Goal: Task Accomplishment & Management: Manage account settings

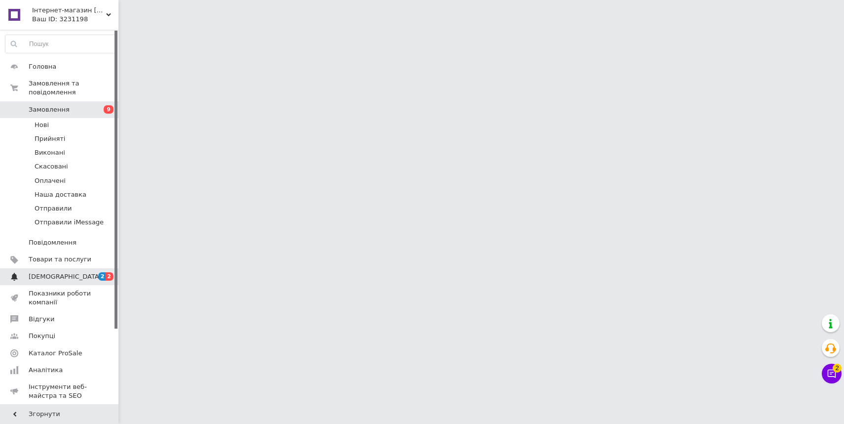
click at [72, 277] on span "[DEMOGRAPHIC_DATA]" at bounding box center [60, 276] width 63 height 9
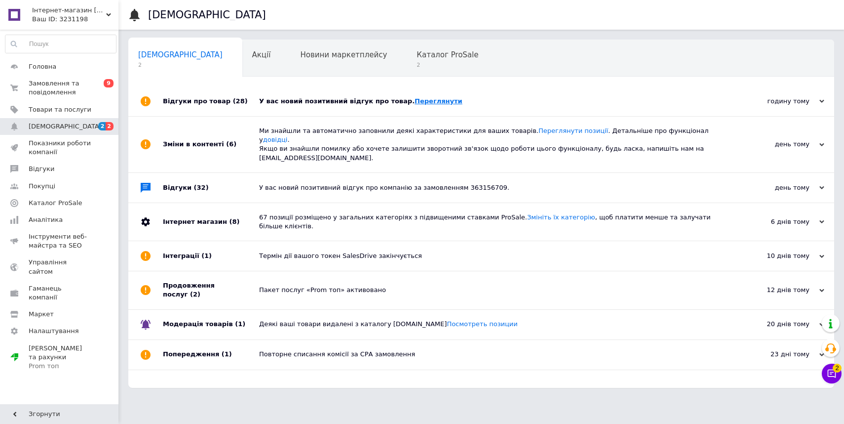
click at [427, 99] on link "Переглянути" at bounding box center [439, 100] width 48 height 7
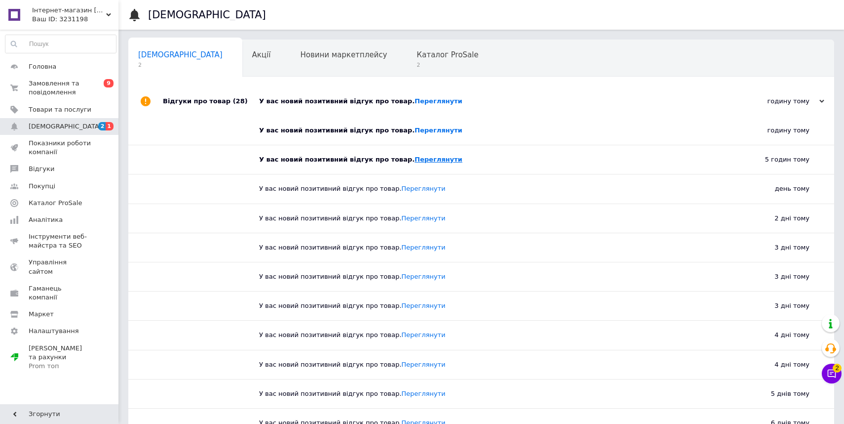
click at [439, 162] on link "Переглянути" at bounding box center [439, 159] width 48 height 7
click at [70, 148] on span "Показники роботи компанії" at bounding box center [60, 148] width 63 height 18
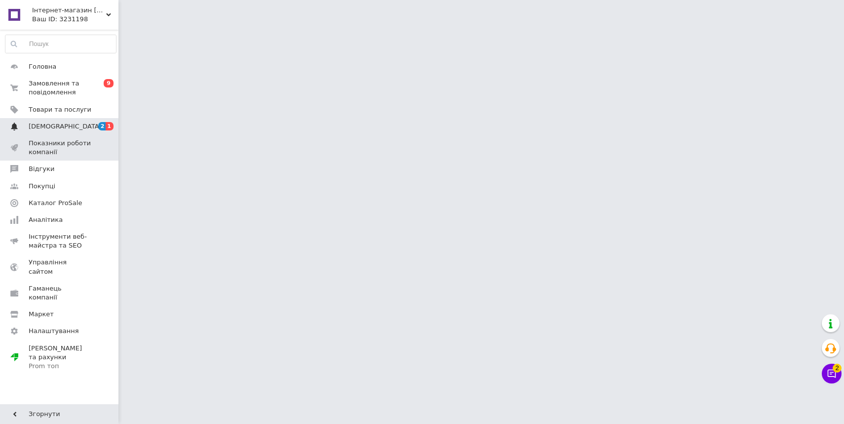
click at [76, 125] on span "[DEMOGRAPHIC_DATA]" at bounding box center [60, 126] width 63 height 9
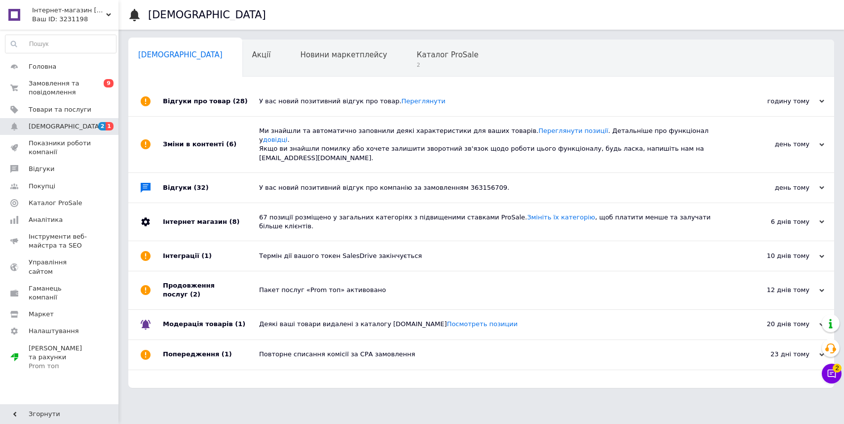
click at [272, 99] on div "У вас новий позитивний відгук про товар. Переглянути" at bounding box center [492, 101] width 467 height 9
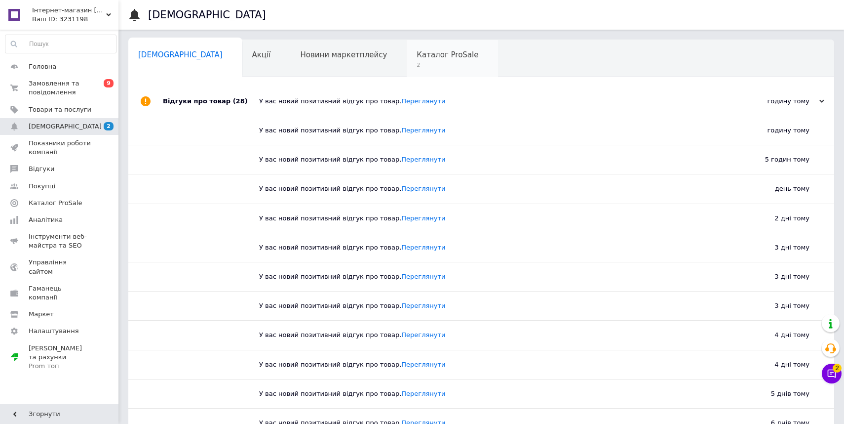
click at [419, 67] on span "2" at bounding box center [448, 64] width 62 height 7
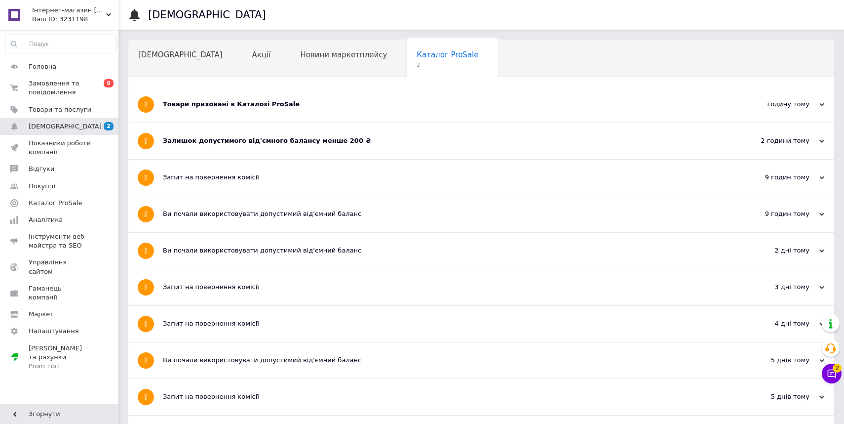
click at [256, 130] on div "Залишок допустимого від'ємного балансу менше 200 ₴" at bounding box center [444, 141] width 563 height 36
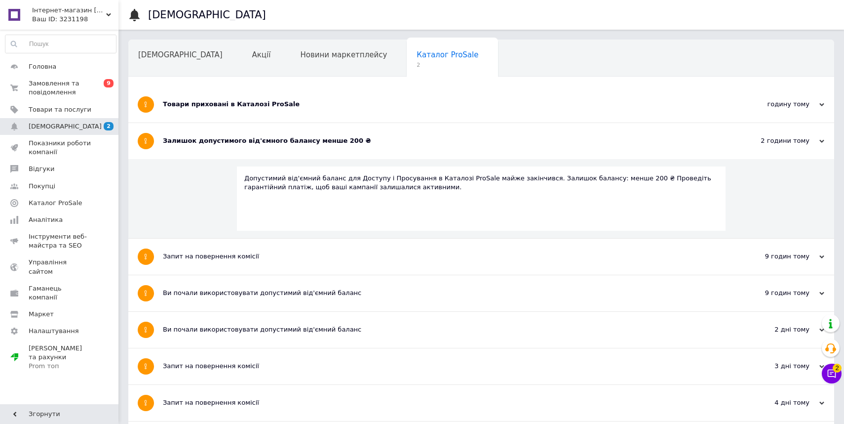
click at [253, 111] on div "Товари приховані в Каталозі ProSale" at bounding box center [444, 104] width 563 height 36
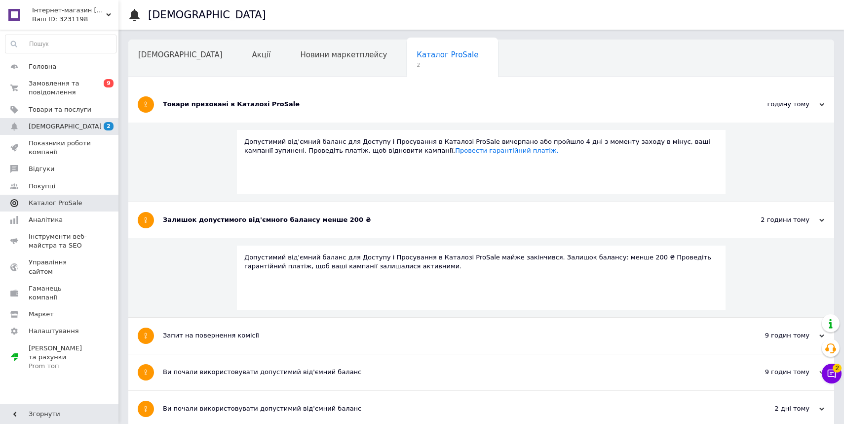
click at [73, 204] on span "Каталог ProSale" at bounding box center [55, 202] width 53 height 9
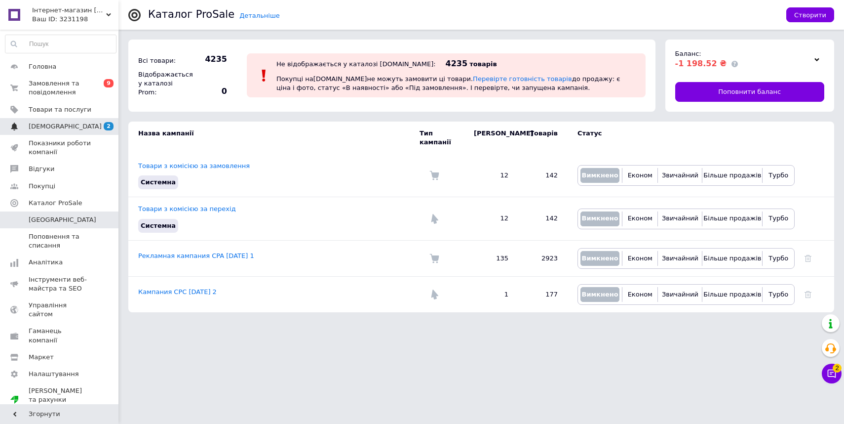
click at [72, 126] on span "[DEMOGRAPHIC_DATA]" at bounding box center [60, 126] width 63 height 9
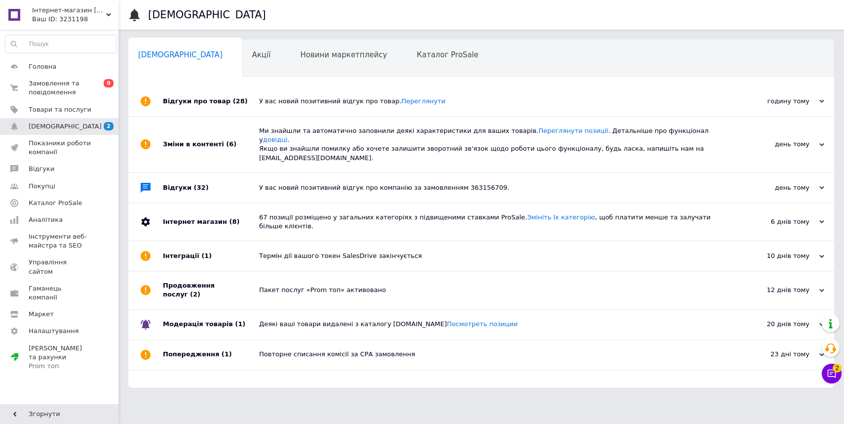
click at [270, 122] on div "Ми знайшли та автоматично заповнили деякі характеристики для ваших товарів. Пер…" at bounding box center [492, 145] width 467 height 56
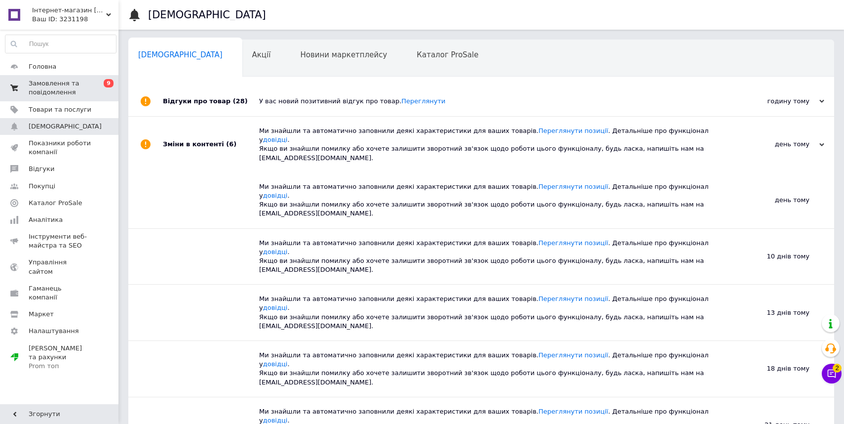
click at [56, 91] on span "Замовлення та повідомлення" at bounding box center [60, 88] width 63 height 18
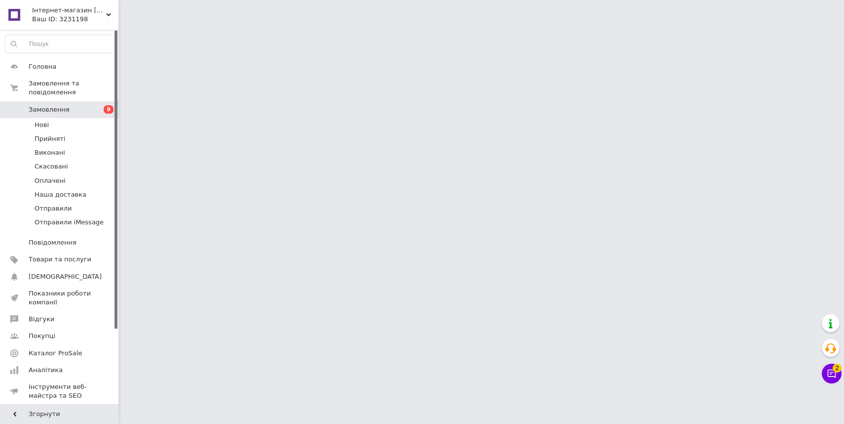
click at [77, 12] on span "Інтернет-магазин [DOMAIN_NAME]" at bounding box center [69, 10] width 74 height 9
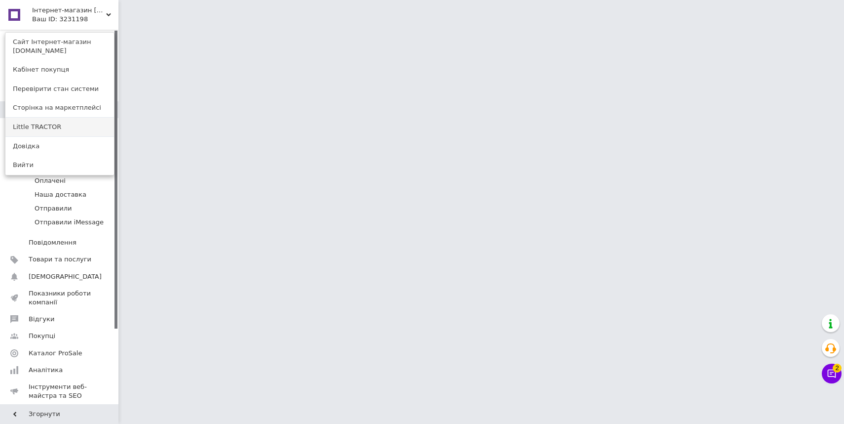
click at [59, 122] on link "Little TRACTOR" at bounding box center [59, 127] width 109 height 19
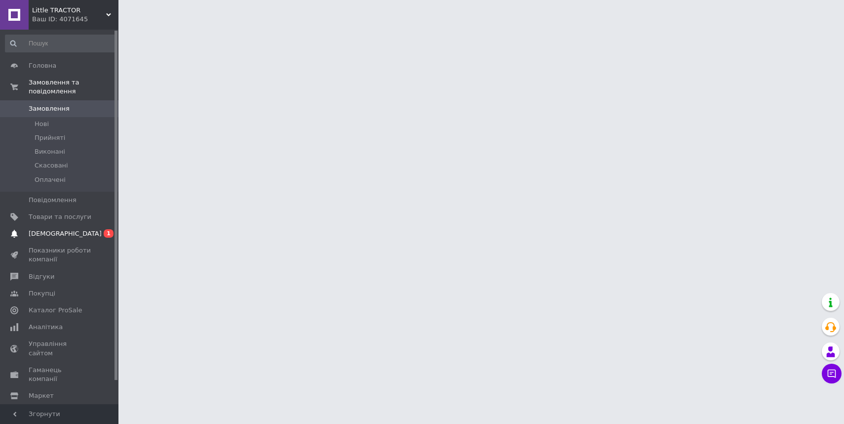
click at [45, 238] on span "[DEMOGRAPHIC_DATA]" at bounding box center [65, 233] width 73 height 9
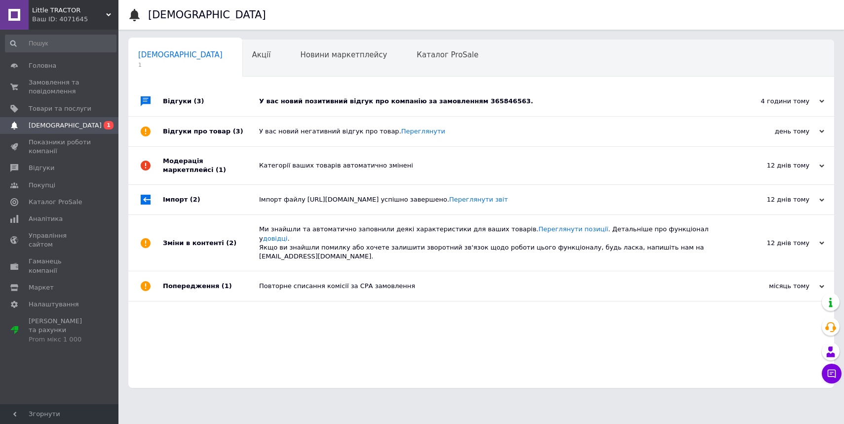
click at [296, 106] on div "У вас новий позитивний відгук про компанію за замовленням 365846563." at bounding box center [492, 101] width 467 height 9
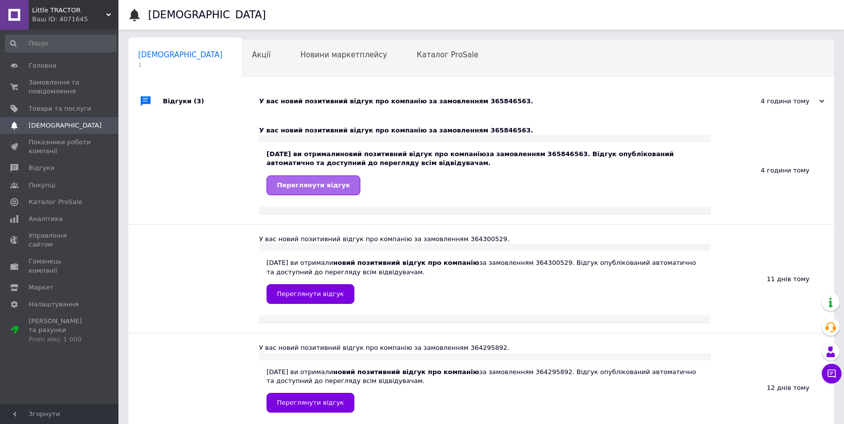
click at [294, 180] on link "Переглянути відгук" at bounding box center [314, 185] width 94 height 20
click at [35, 92] on span "Замовлення та повідомлення" at bounding box center [60, 87] width 63 height 18
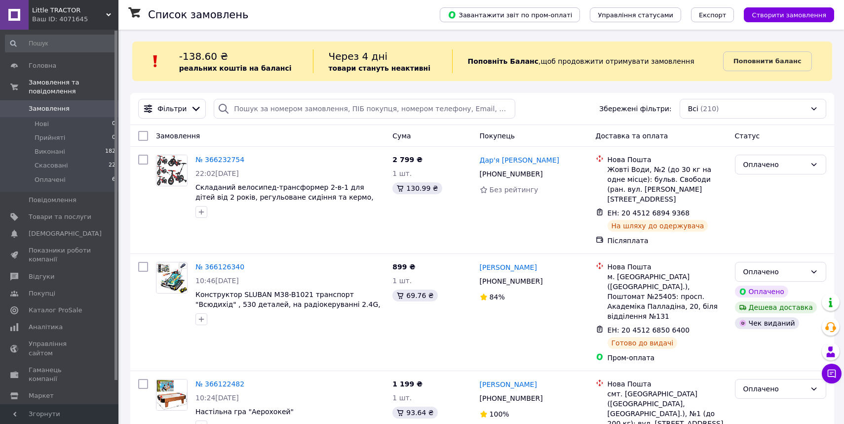
click at [53, 10] on span "Little TRACTOR" at bounding box center [69, 10] width 74 height 9
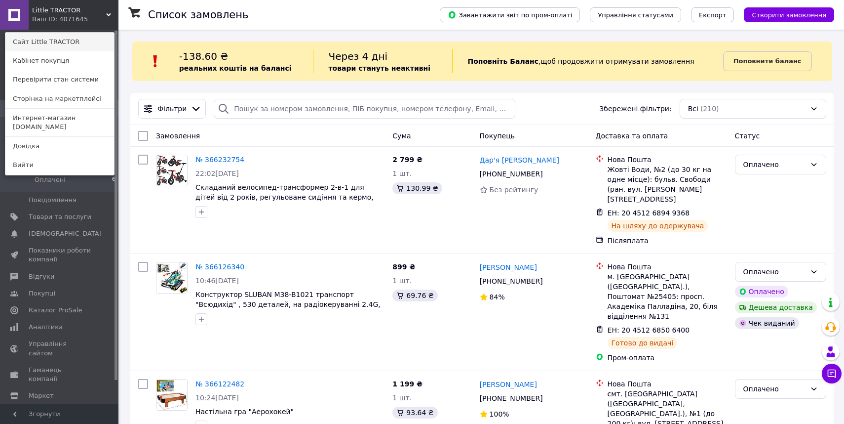
click at [48, 37] on link "Сайт Little TRACTOR" at bounding box center [59, 42] width 109 height 19
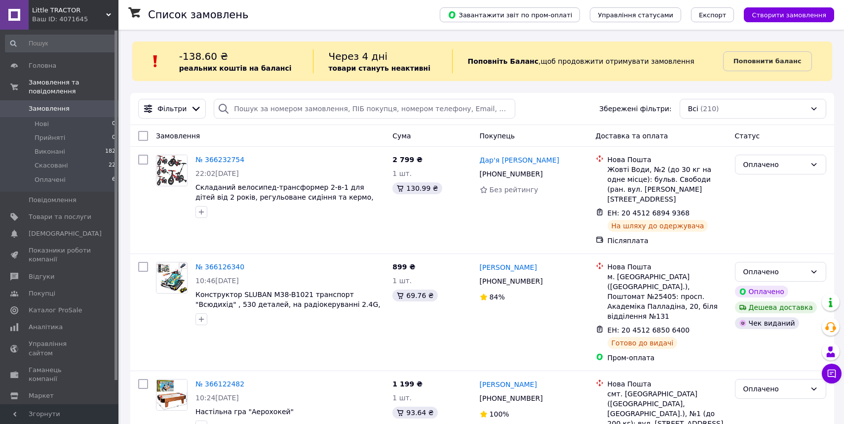
click at [88, 11] on span "Little TRACTOR" at bounding box center [69, 10] width 74 height 9
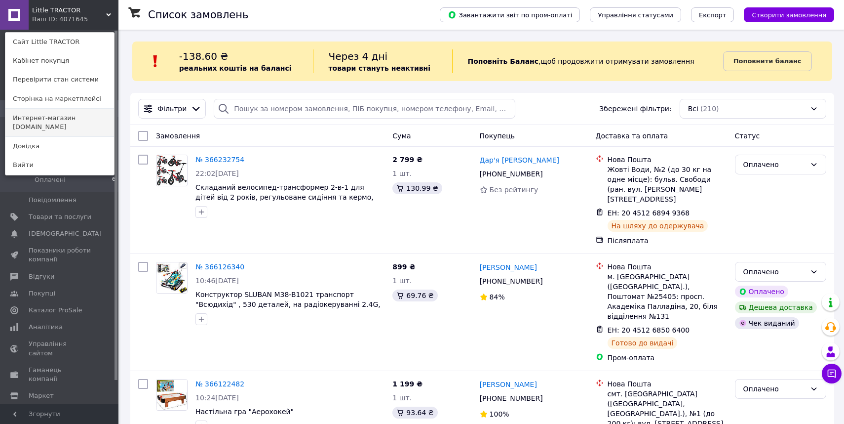
click at [78, 118] on link "Интернет-магазин elfik.in.ua" at bounding box center [59, 123] width 109 height 28
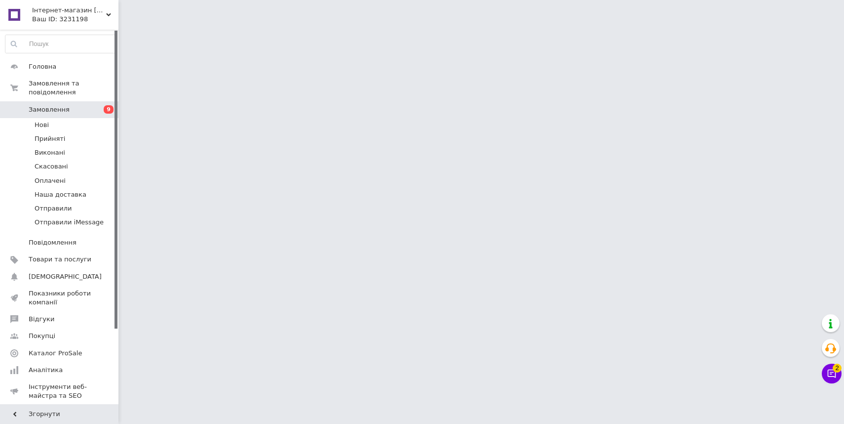
click at [78, 113] on span "Замовлення" at bounding box center [60, 109] width 63 height 9
click at [832, 365] on button "Чат з покупцем 2" at bounding box center [832, 373] width 20 height 20
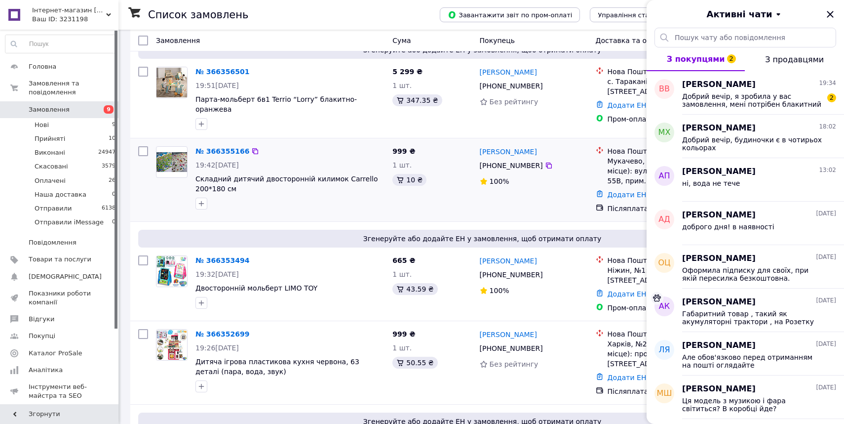
scroll to position [61, 0]
click at [832, 17] on icon "Закрити" at bounding box center [830, 14] width 12 height 12
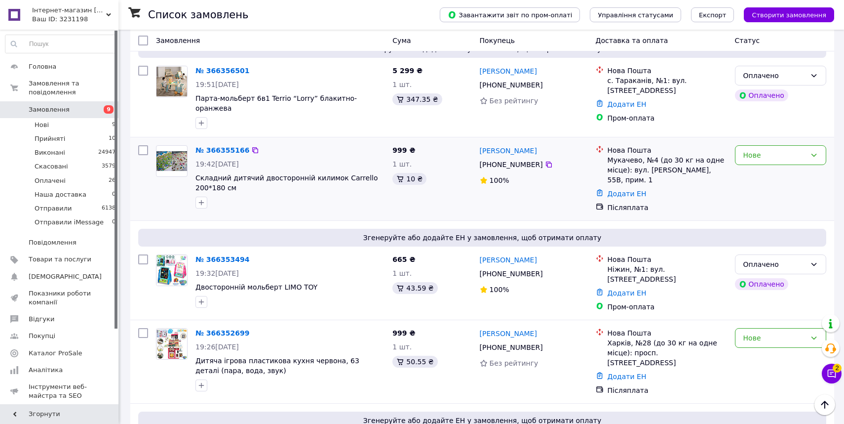
scroll to position [0, 0]
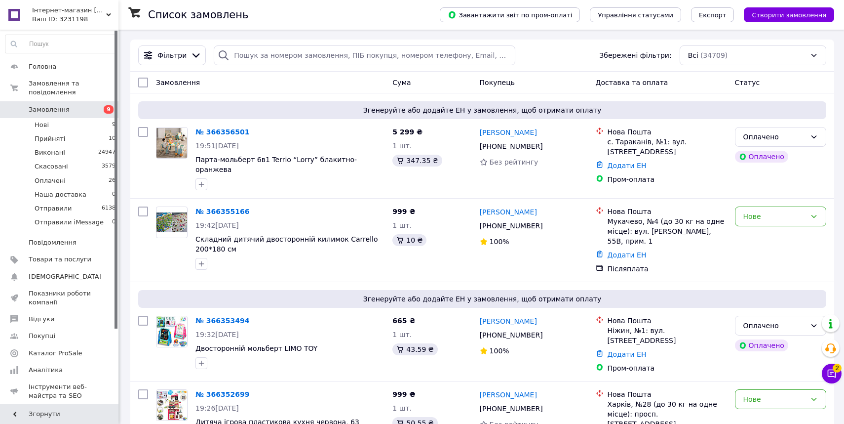
drag, startPoint x: 59, startPoint y: 180, endPoint x: 202, endPoint y: 47, distance: 194.9
click at [59, 179] on span "Оплачені" at bounding box center [50, 180] width 31 height 9
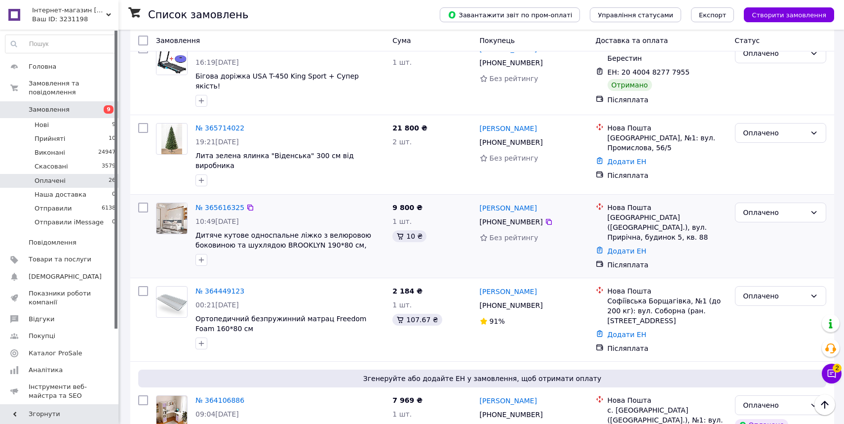
scroll to position [1986, 0]
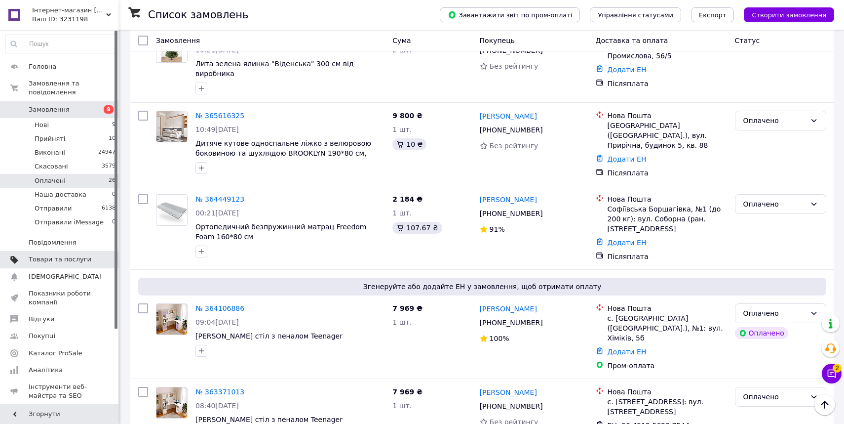
click at [78, 253] on link "Товари та послуги" at bounding box center [60, 259] width 121 height 17
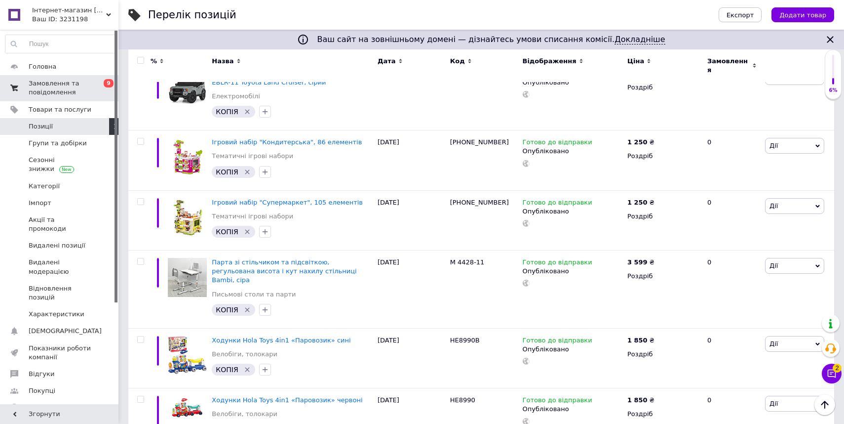
scroll to position [148, 0]
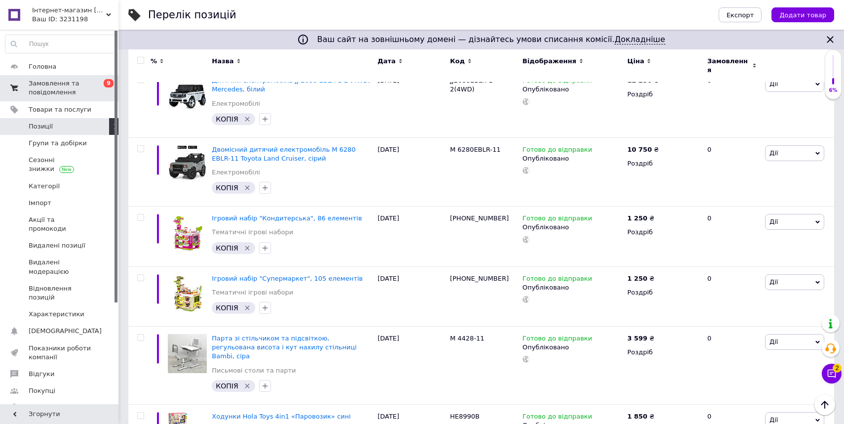
click at [55, 86] on span "Замовлення та повідомлення" at bounding box center [60, 88] width 63 height 18
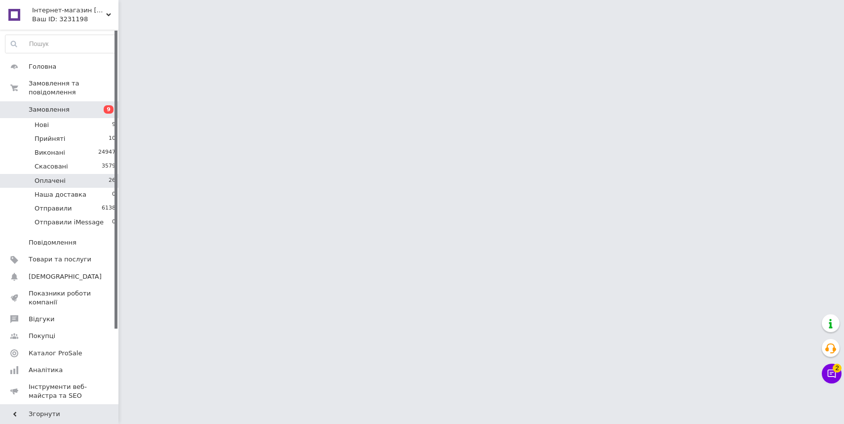
click at [82, 179] on li "Оплачені 26" at bounding box center [60, 181] width 121 height 14
click at [81, 179] on li "Оплачені 26" at bounding box center [60, 181] width 121 height 14
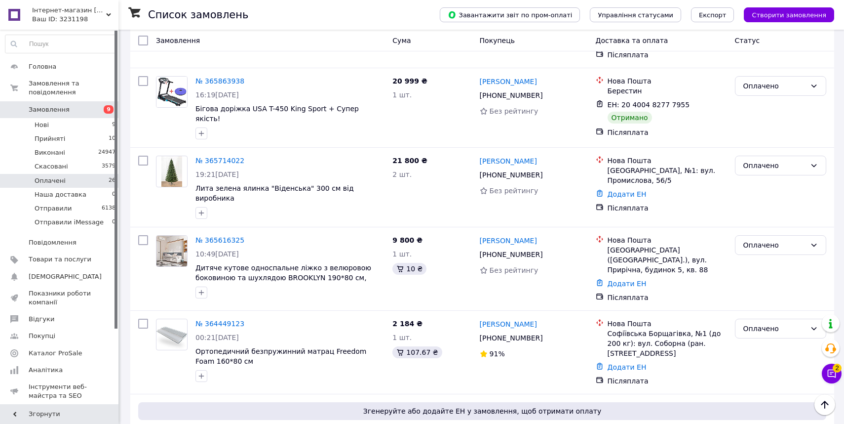
scroll to position [1986, 0]
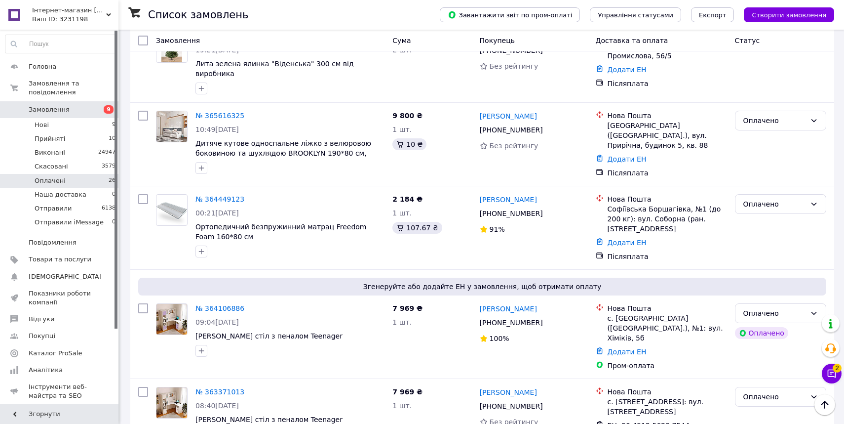
drag, startPoint x: 84, startPoint y: 19, endPoint x: 78, endPoint y: 37, distance: 18.4
click at [84, 19] on div "Ваш ID: 3231198" at bounding box center [75, 19] width 86 height 9
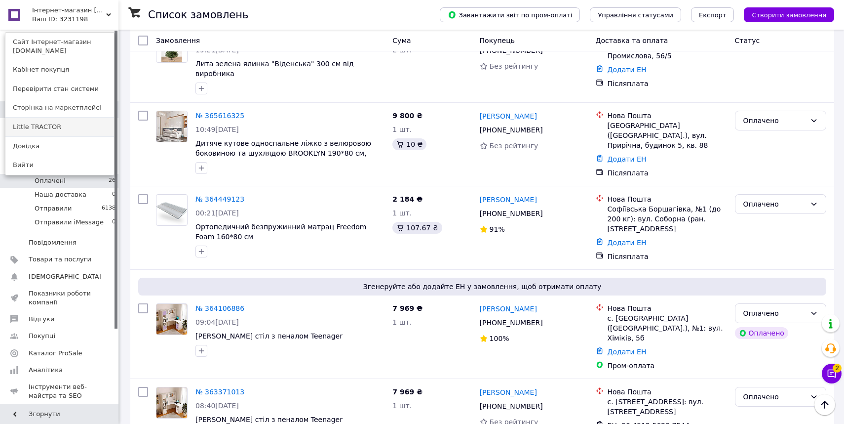
click at [64, 125] on link "Little TRACTOR" at bounding box center [59, 127] width 109 height 19
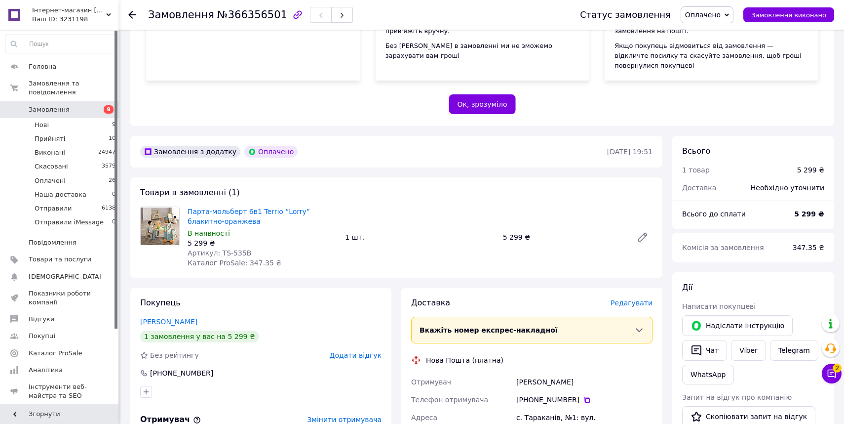
scroll to position [167, 0]
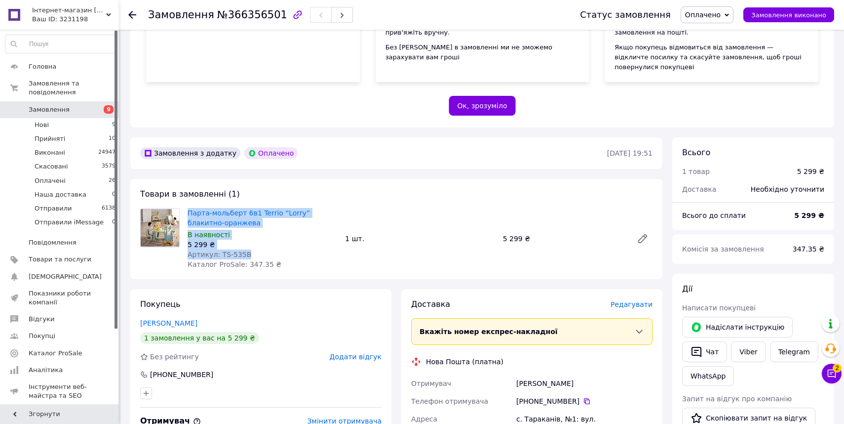
drag, startPoint x: 253, startPoint y: 244, endPoint x: 187, endPoint y: 201, distance: 78.6
click at [187, 206] on div "Парта-мольберт 6в1 Terrio “Lorry” блакитно-оранжева В наявності 5 299 ₴ Артикул…" at bounding box center [262, 238] width 157 height 65
copy div "Парта-мольберт 6в1 Terrio “Lorry” блакитно-оранжева В наявності 5 299 ₴ Артикул…"
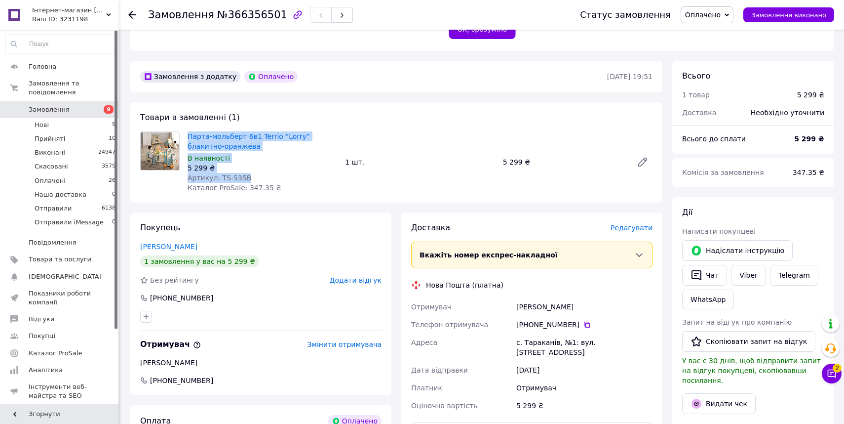
scroll to position [323, 0]
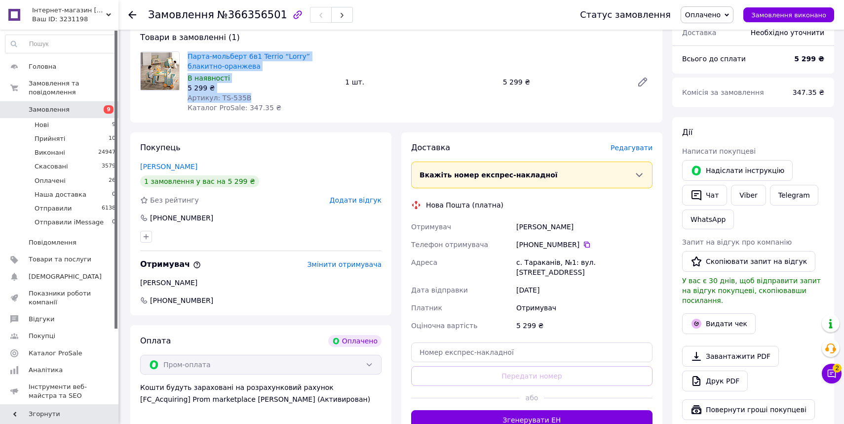
drag, startPoint x: 577, startPoint y: 215, endPoint x: 433, endPoint y: 212, distance: 143.2
click at [475, 218] on div "Отримувач [PERSON_NAME] Телефон отримувача [PHONE_NUMBER]   [GEOGRAPHIC_DATA] с…" at bounding box center [531, 276] width 245 height 117
copy div "Отримувач [PERSON_NAME]"
drag, startPoint x: 575, startPoint y: 235, endPoint x: 461, endPoint y: 200, distance: 119.0
click at [482, 231] on div "Отримувач [PERSON_NAME] Телефон отримувача [PHONE_NUMBER]   [GEOGRAPHIC_DATA] с…" at bounding box center [531, 276] width 245 height 117
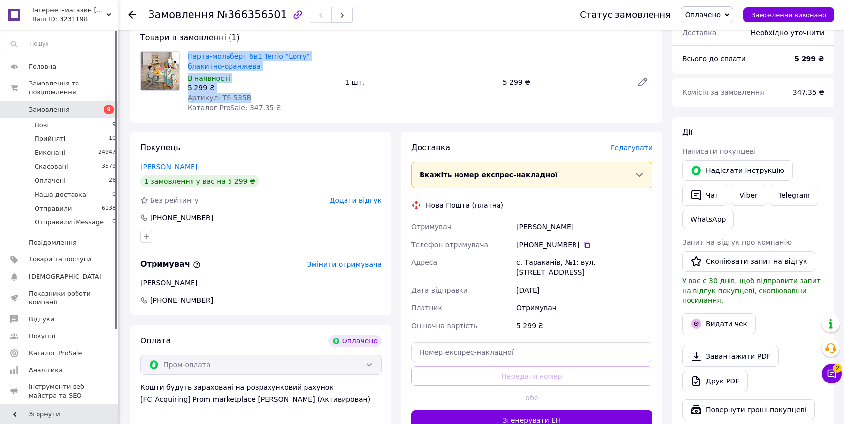
copy div "Телефон отримувача [PHONE_NUMBER]"
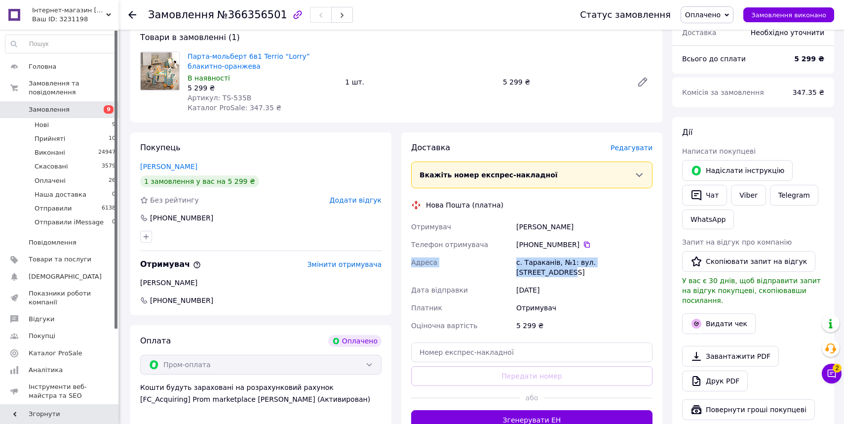
drag, startPoint x: 641, startPoint y: 252, endPoint x: 489, endPoint y: 243, distance: 152.3
click at [498, 246] on div "Отримувач Федорин Наталія Телефон отримувача +380 63 731 91 76   Адреса с. Тара…" at bounding box center [531, 276] width 245 height 117
drag, startPoint x: 532, startPoint y: 241, endPoint x: 523, endPoint y: 245, distance: 9.7
click at [530, 242] on div "+380 63 731 91 76" at bounding box center [584, 244] width 140 height 18
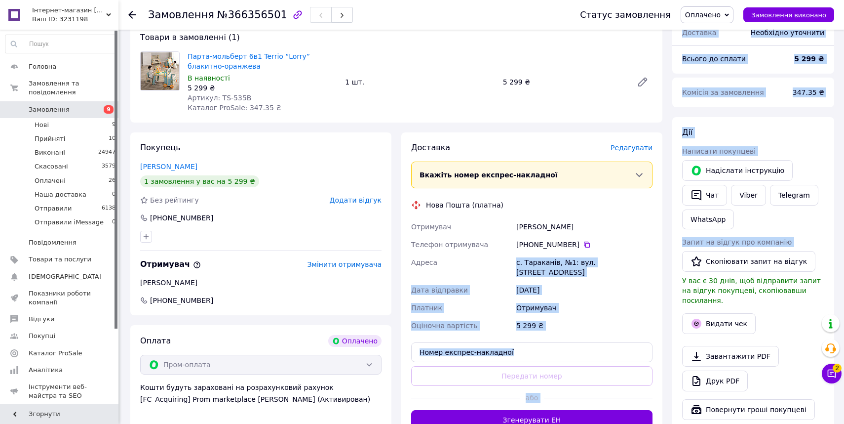
drag, startPoint x: 517, startPoint y: 253, endPoint x: 623, endPoint y: 201, distance: 118.1
click at [668, 256] on div "Замовлення з додатку Оплачено 12.10.2025 • 19:51 Товари в замовленні (1) Парта-…" at bounding box center [482, 323] width 714 height 684
copy div "с. Тараканів, №1: вул. Львівська, 150 Дата відправки 12.10.2025 Платник Отримув…"
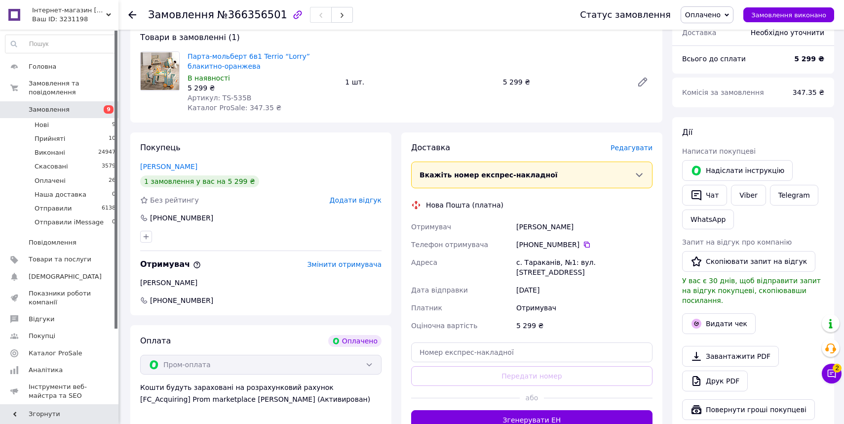
drag, startPoint x: 589, startPoint y: 259, endPoint x: 617, endPoint y: 258, distance: 28.2
click at [590, 260] on div "с. Тараканів, №1: вул. [STREET_ADDRESS]" at bounding box center [584, 267] width 140 height 28
drag, startPoint x: 635, startPoint y: 251, endPoint x: 585, endPoint y: 250, distance: 50.9
click at [585, 253] on div "с. Тараканів, №1: вул. [STREET_ADDRESS]" at bounding box center [584, 267] width 140 height 28
drag, startPoint x: 639, startPoint y: 251, endPoint x: 447, endPoint y: 221, distance: 194.5
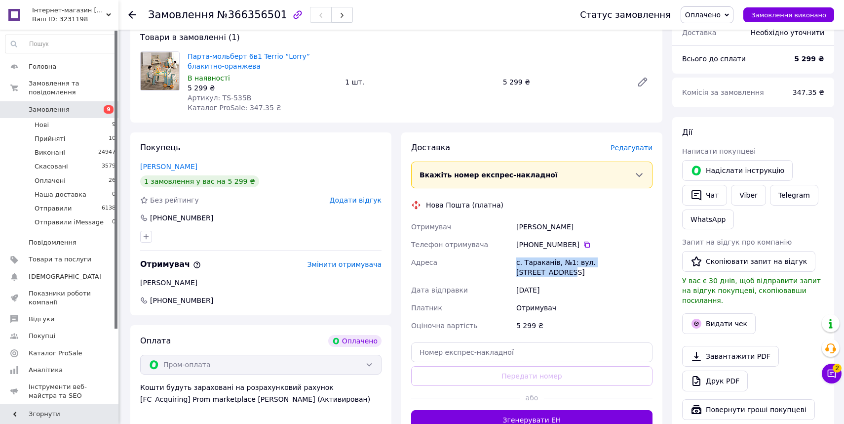
click at [477, 249] on div "Отримувач Федорин Наталія Телефон отримувача +380 63 731 91 76   Адреса с. Тара…" at bounding box center [531, 276] width 245 height 117
copy div "Адреса с. Тараканів, №1: вул. Львівська, 150"
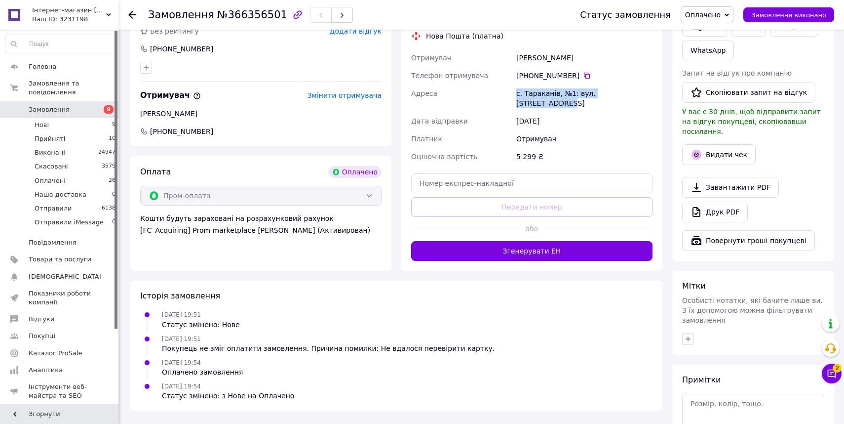
scroll to position [554, 0]
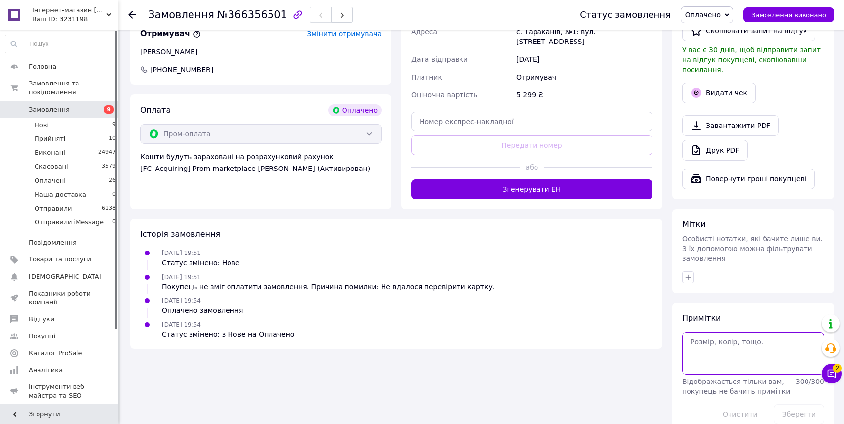
click at [748, 332] on textarea at bounding box center [753, 353] width 142 height 42
paste textarea "Замовлення 554"
type textarea "Замовлення 554"
click at [791, 404] on button "Зберегти" at bounding box center [799, 414] width 50 height 20
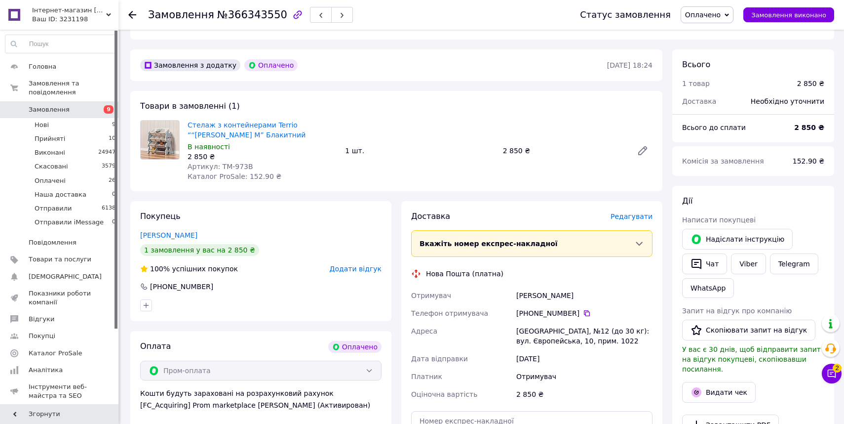
scroll to position [250, 0]
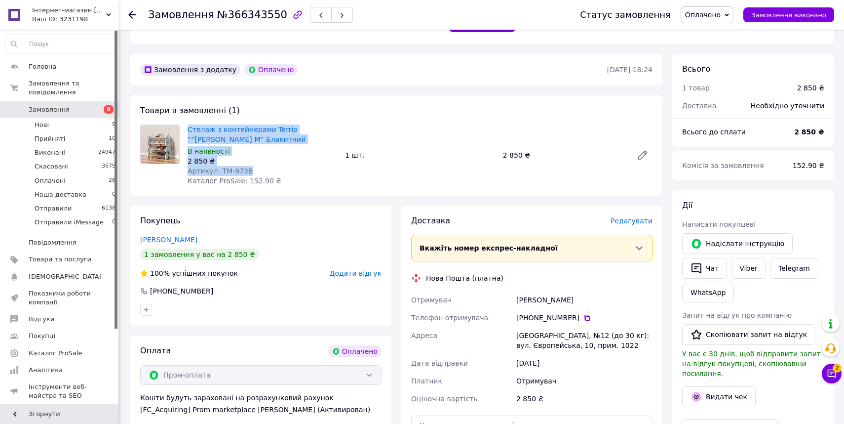
drag, startPoint x: 251, startPoint y: 160, endPoint x: 187, endPoint y: 113, distance: 80.2
click at [183, 111] on div "Товари в замовленні (1) Стелаж з контейнерами Terrio ““[PERSON_NAME] M” Блакитн…" at bounding box center [396, 145] width 532 height 100
copy div "Стелаж з контейнерами Terrio ““[PERSON_NAME] M” Блакитний В наявності 2 850 ₴ А…"
drag, startPoint x: 578, startPoint y: 289, endPoint x: 457, endPoint y: 196, distance: 152.6
click at [494, 291] on div "Отримувач Сабайдаш Любов Телефон отримувача +380 63 023 22 05   Адреса Бориспіл…" at bounding box center [531, 349] width 245 height 117
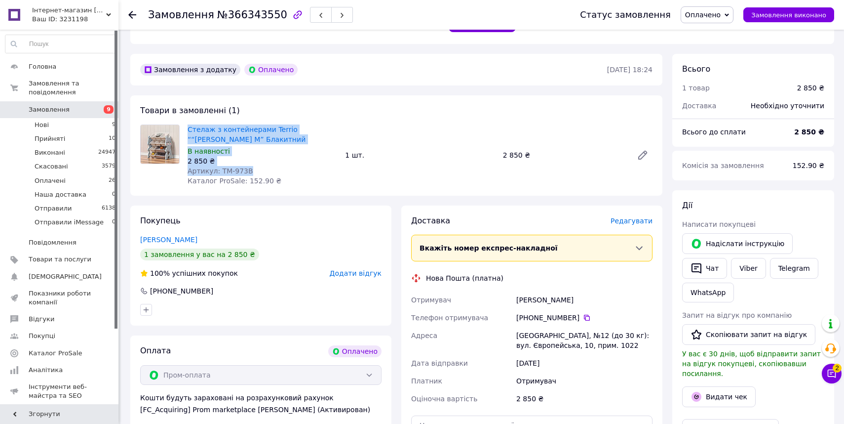
copy div "Отримувач Сабайдаш Любов"
drag, startPoint x: 579, startPoint y: 306, endPoint x: 474, endPoint y: 284, distance: 107.0
click at [488, 304] on div "Отримувач Сабайдаш Любов Телефон отримувача +380 63 023 22 05   Адреса Бориспіл…" at bounding box center [531, 349] width 245 height 117
copy div "Телефон отримувача +380 63 023 22 05"
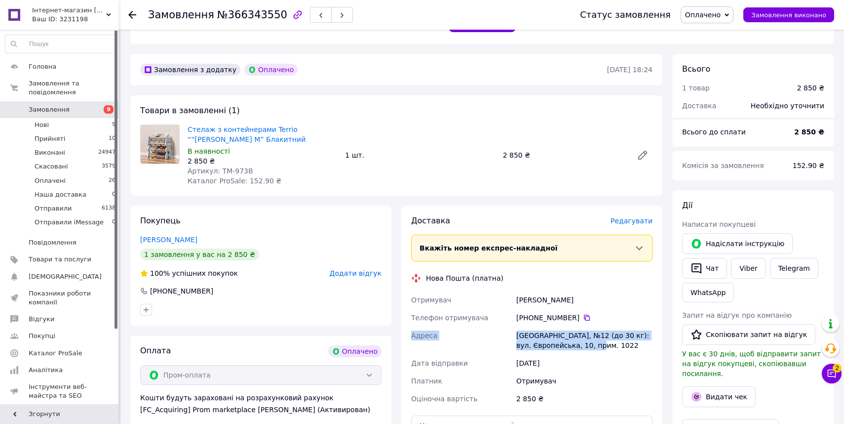
drag, startPoint x: 613, startPoint y: 334, endPoint x: 516, endPoint y: 325, distance: 96.7
click at [501, 317] on div "Отримувач Сабайдаш Любов Телефон отримувача +380 63 023 22 05   Адреса Бориспіл…" at bounding box center [531, 349] width 245 height 117
copy div "Адреса Бориспіль, №12 (до 30 кг): вул. Європейська, 10, прим. 1022"
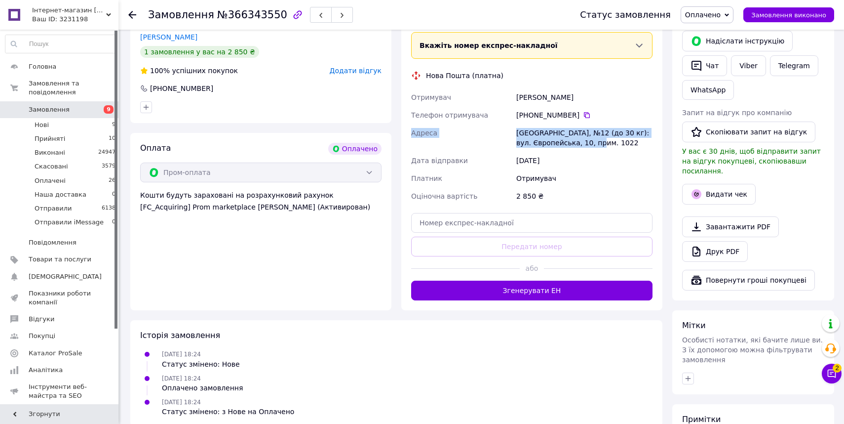
scroll to position [494, 0]
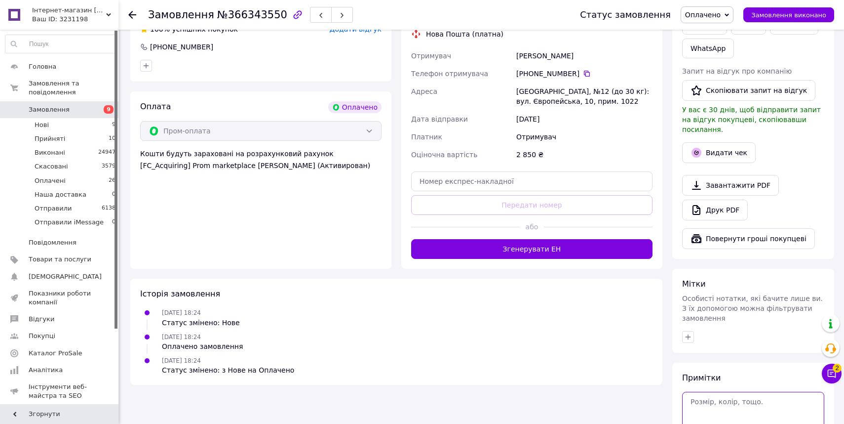
click at [711, 392] on textarea at bounding box center [753, 413] width 142 height 42
paste textarea "Замовлення 553"
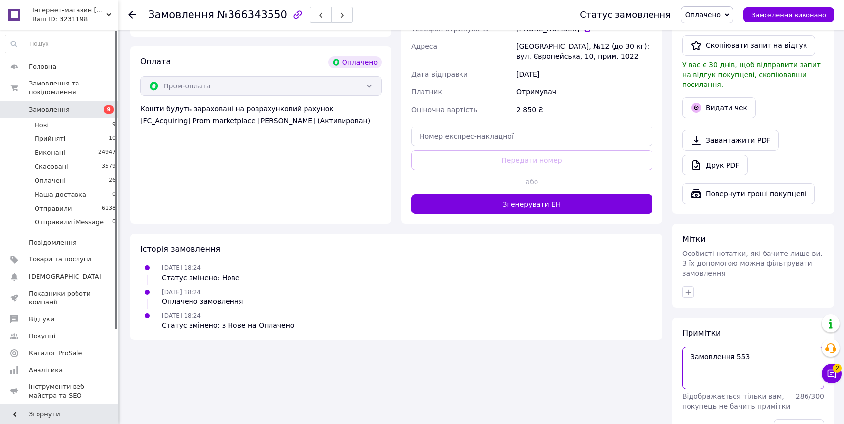
scroll to position [553, 0]
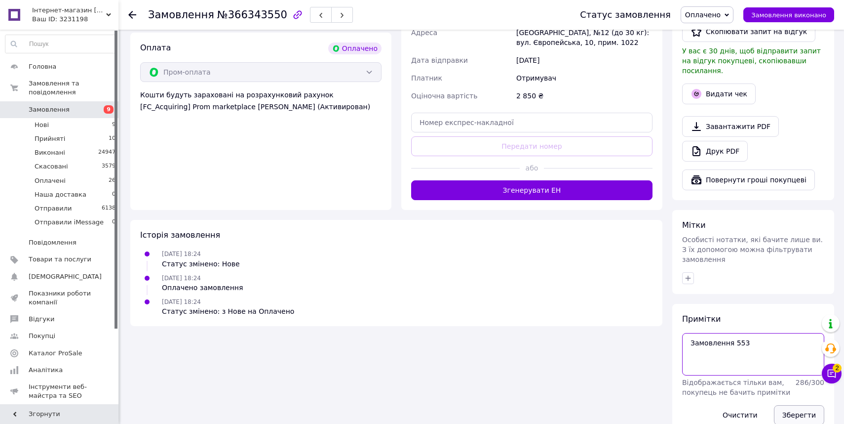
type textarea "Замовлення 553"
click at [783, 405] on button "Зберегти" at bounding box center [799, 415] width 50 height 20
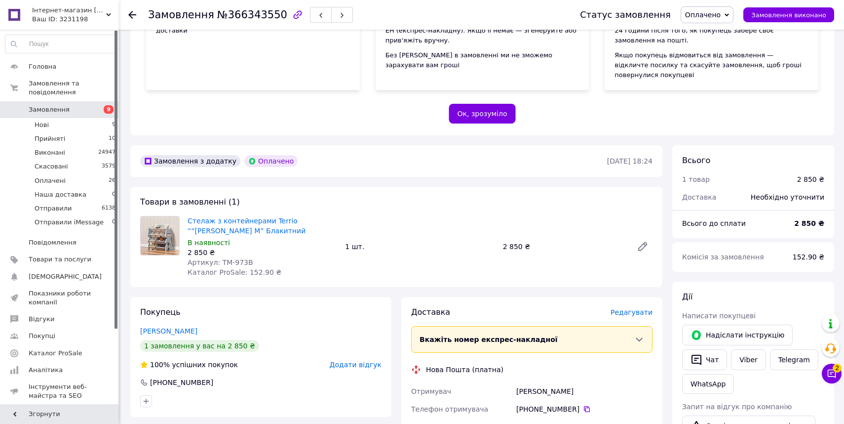
scroll to position [156, 0]
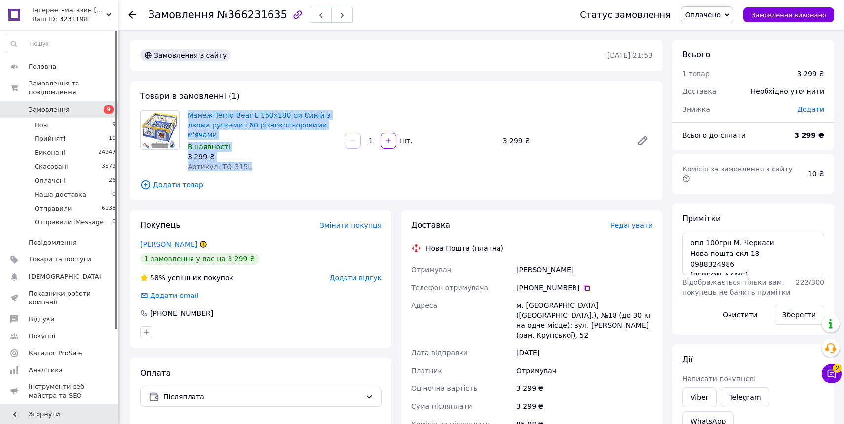
drag, startPoint x: 253, startPoint y: 165, endPoint x: 185, endPoint y: 117, distance: 83.7
click at [185, 117] on div "Манеж Terrio Bear L 150х180 см Синій з двома ручками і 60 різнокольоровими м'яч…" at bounding box center [262, 140] width 157 height 65
copy div "Манеж Terrio Bear L 150х180 см Синій з двома ручками і 60 різнокольоровими м'яч…"
drag, startPoint x: 576, startPoint y: 267, endPoint x: 479, endPoint y: 267, distance: 96.8
click at [479, 267] on div "Отримувач [PERSON_NAME] Телефон отримувача [PHONE_NUMBER]   [GEOGRAPHIC_DATA] м…" at bounding box center [531, 356] width 245 height 190
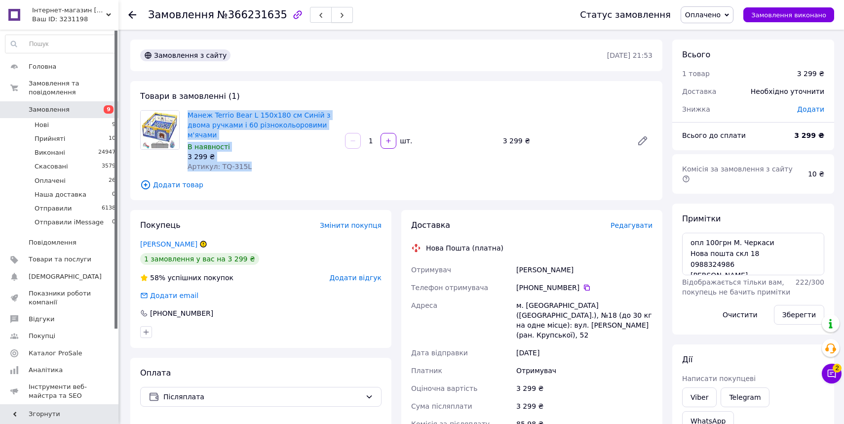
copy div "Отримувач [PERSON_NAME]"
drag, startPoint x: 579, startPoint y: 285, endPoint x: 486, endPoint y: 288, distance: 92.9
click at [486, 289] on div "Отримувач [PERSON_NAME] Телефон отримувача [PHONE_NUMBER]   [GEOGRAPHIC_DATA] м…" at bounding box center [531, 356] width 245 height 190
copy div "Телефон отримувача [PHONE_NUMBER]"
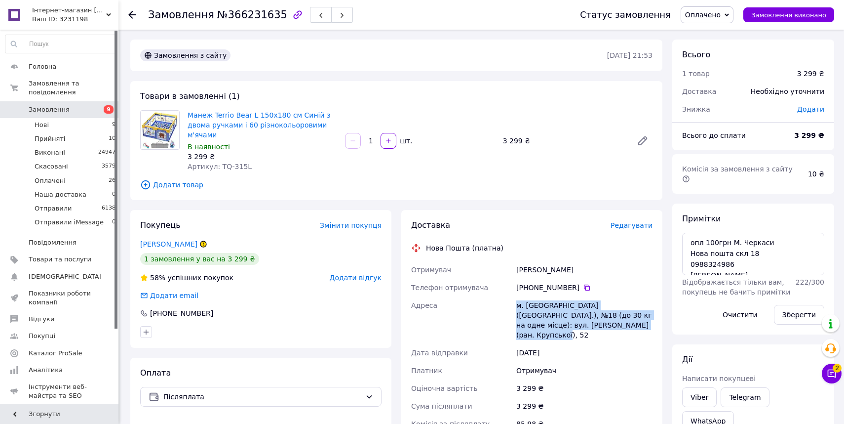
drag, startPoint x: 627, startPoint y: 323, endPoint x: 499, endPoint y: 302, distance: 130.1
click at [495, 300] on div "Отримувач [PERSON_NAME] Телефон отримувача [PHONE_NUMBER]   [GEOGRAPHIC_DATA] м…" at bounding box center [531, 356] width 245 height 190
copy div "Адреса [PERSON_NAME]. [GEOGRAPHIC_DATA] ([GEOGRAPHIC_DATA].), №18 (до 30 кг на …"
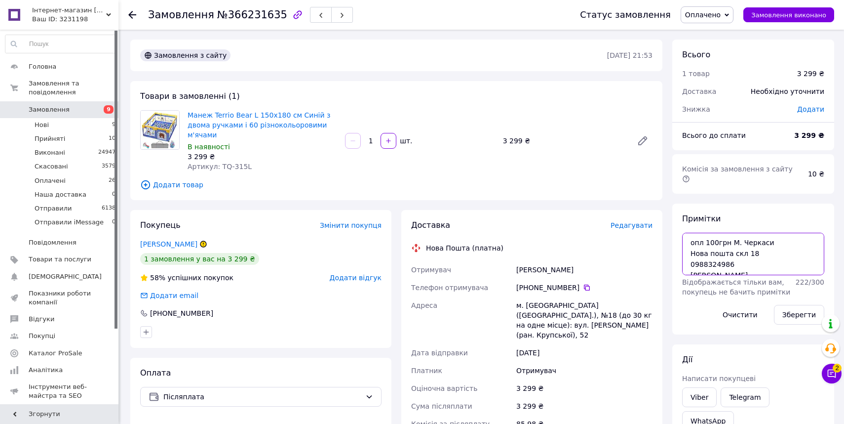
click at [688, 233] on textarea "опл 100грн М. Черкаси Нова пошта скл 18 0988324986 Черновол Наталія Борисівна" at bounding box center [753, 254] width 142 height 42
paste textarea "Замовлення 552"
type textarea "Замовлення 552 опл 100грн М. Черкаси Нова пошта скл 18 0988324986 Черновол Ната…"
click at [792, 305] on button "Зберегти" at bounding box center [799, 315] width 50 height 20
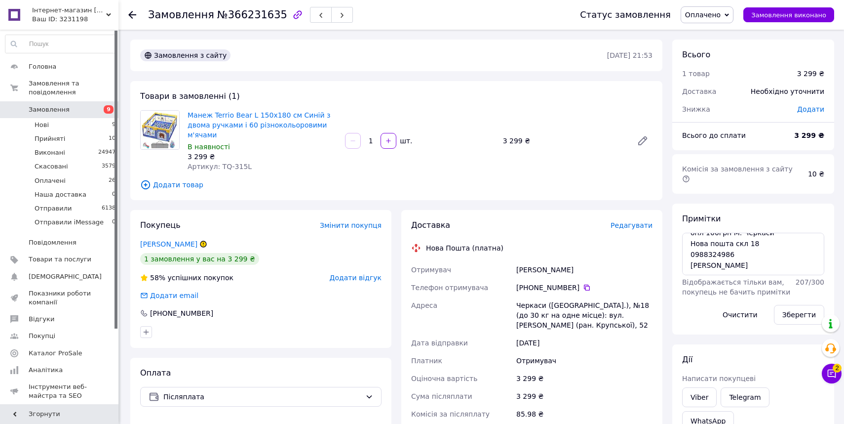
scroll to position [0, 0]
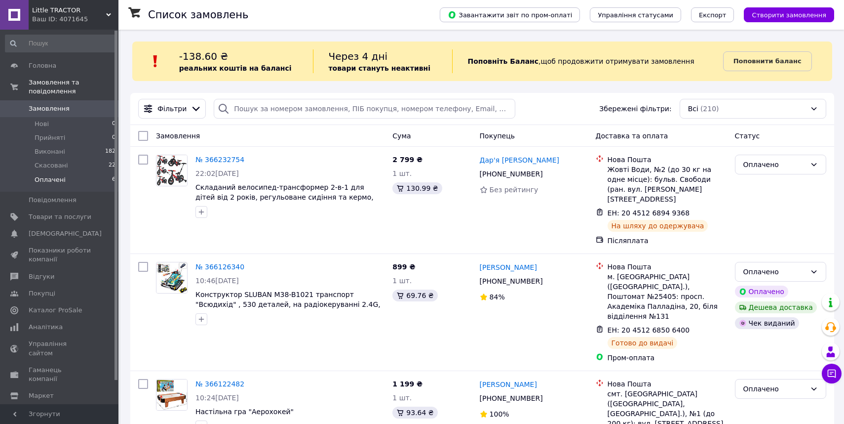
click at [61, 178] on span "Оплачені" at bounding box center [50, 179] width 31 height 9
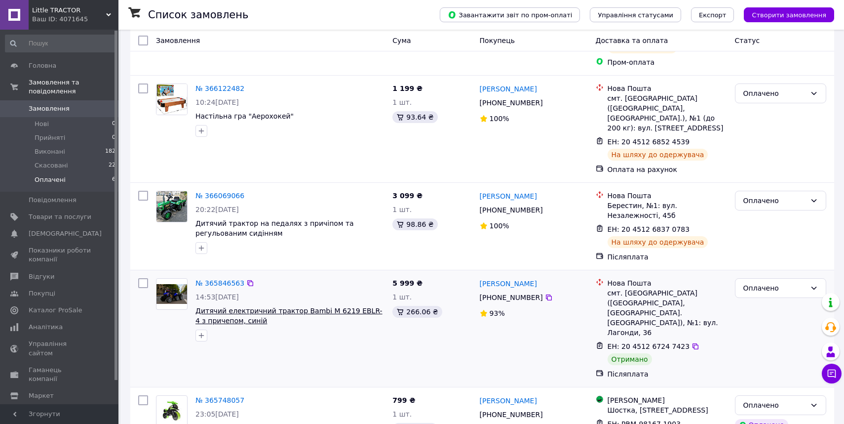
scroll to position [338, 0]
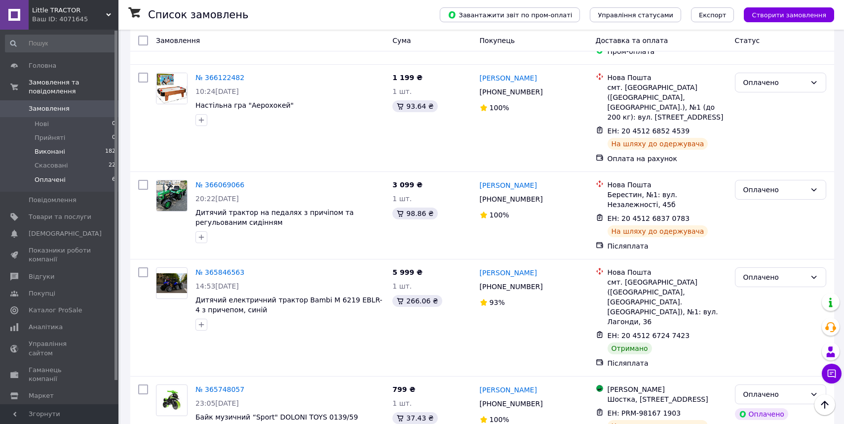
click at [57, 154] on span "Виконані" at bounding box center [50, 151] width 31 height 9
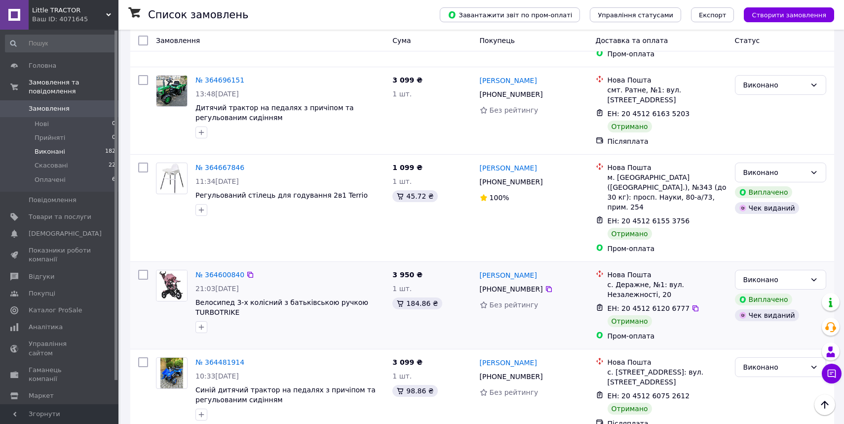
scroll to position [911, 0]
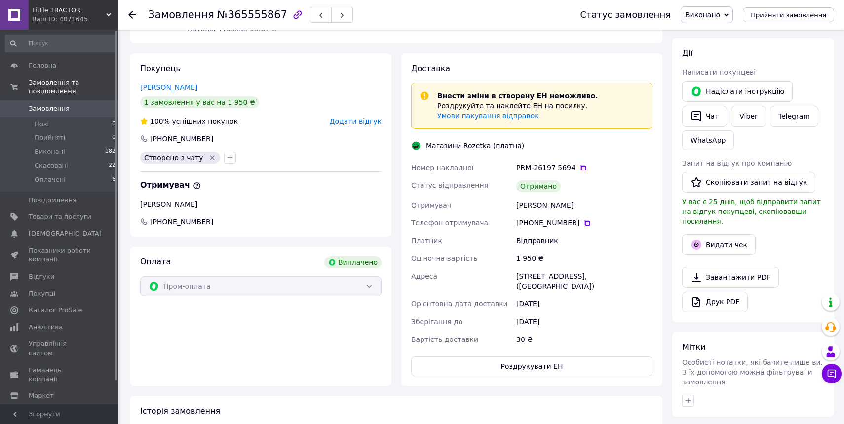
scroll to position [49, 0]
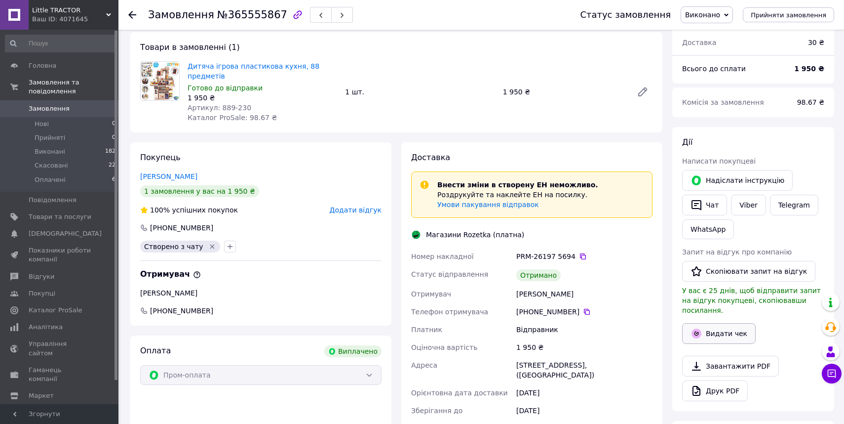
click at [728, 324] on button "Видати чек" at bounding box center [719, 333] width 74 height 21
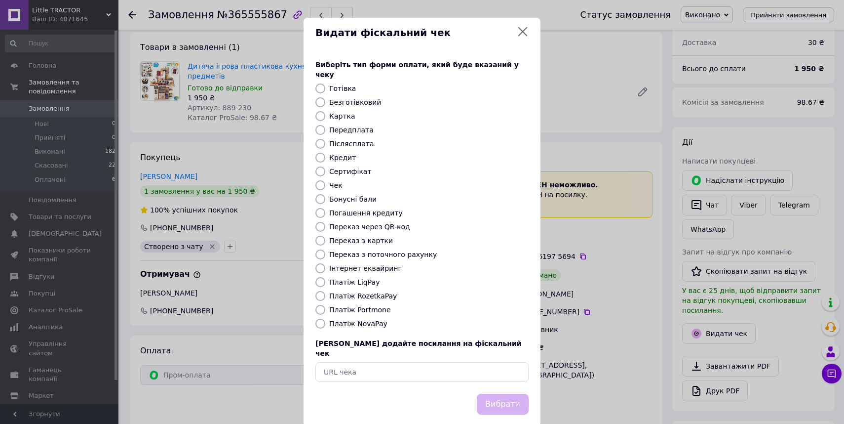
click at [351, 292] on label "Платіж RozetkaPay" at bounding box center [363, 296] width 68 height 8
click at [325, 291] on input "Платіж RozetkaPay" at bounding box center [320, 296] width 10 height 10
radio input "true"
click at [320, 97] on input "Безготівковий" at bounding box center [320, 102] width 10 height 10
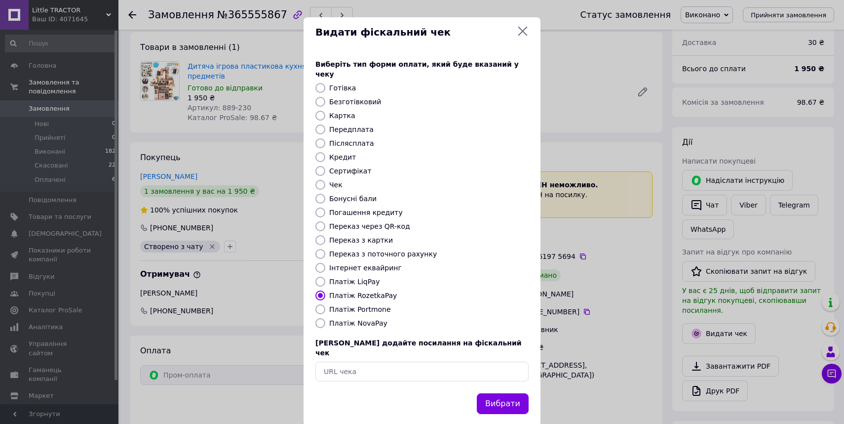
radio input "true"
click at [524, 26] on icon at bounding box center [523, 31] width 12 height 12
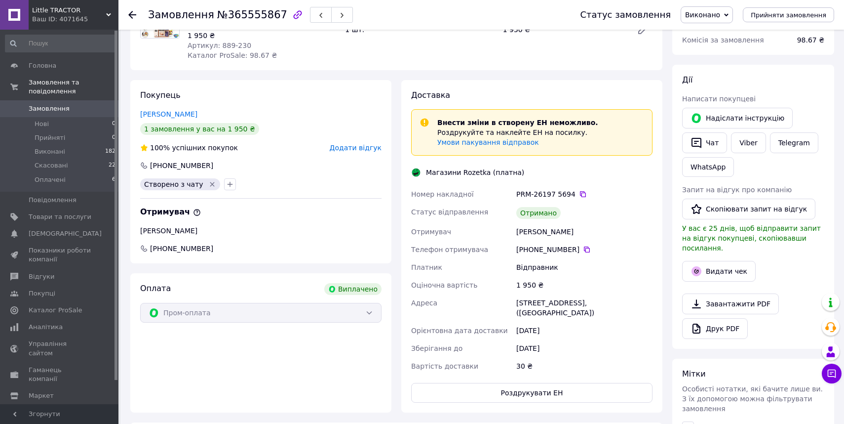
scroll to position [114, 0]
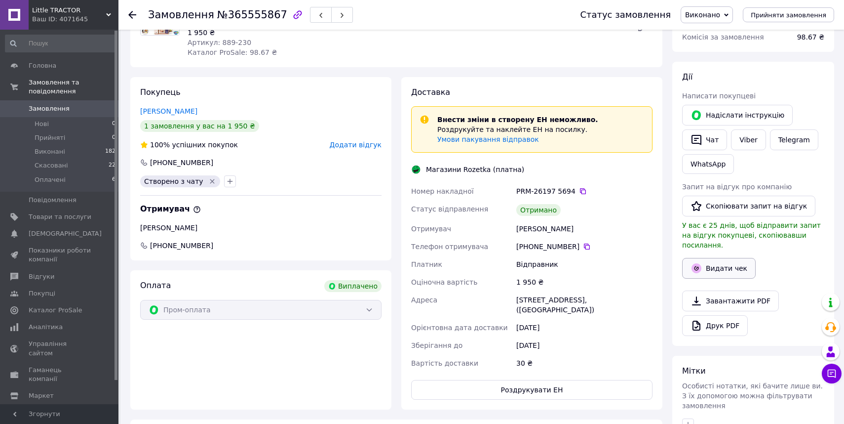
click at [712, 263] on button "Видати чек" at bounding box center [719, 268] width 74 height 21
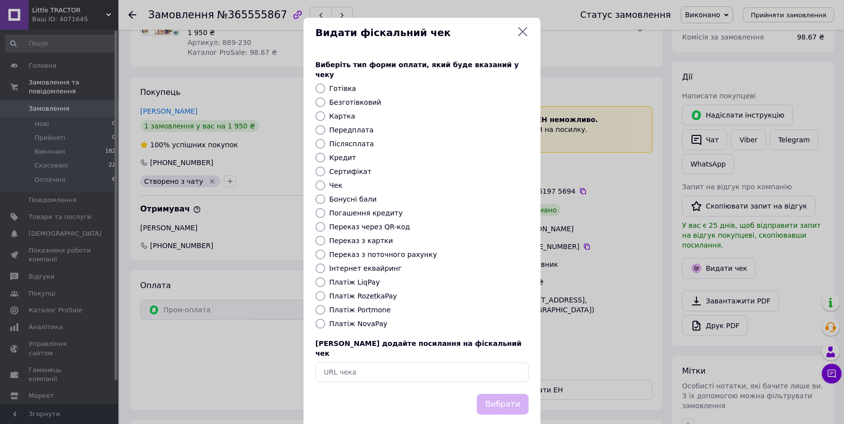
scroll to position [0, 0]
click at [322, 290] on input "Платіж RozetkaPay" at bounding box center [320, 295] width 10 height 10
radio input "true"
click at [343, 98] on label "Безготівковий" at bounding box center [355, 102] width 52 height 8
click at [325, 97] on input "Безготівковий" at bounding box center [320, 102] width 10 height 10
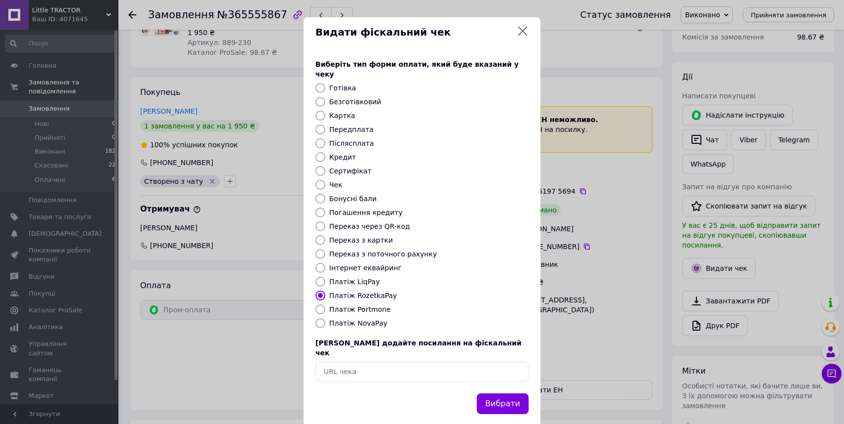
radio input "true"
click at [512, 393] on button "Вибрати" at bounding box center [503, 403] width 52 height 21
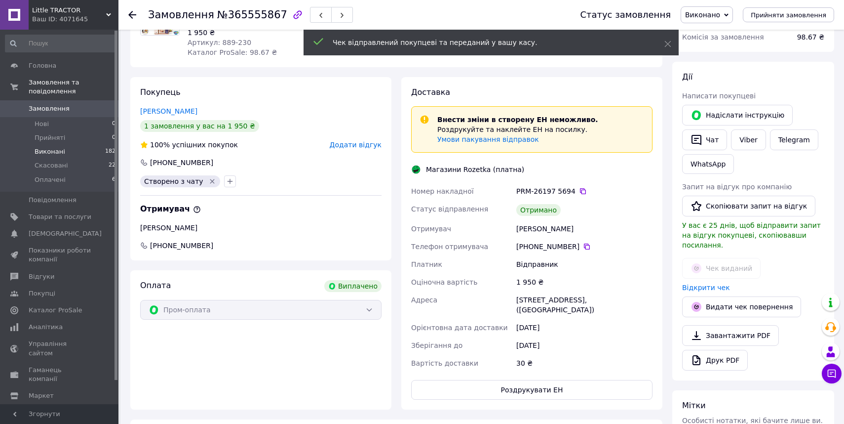
click at [54, 153] on span "Виконані" at bounding box center [50, 151] width 31 height 9
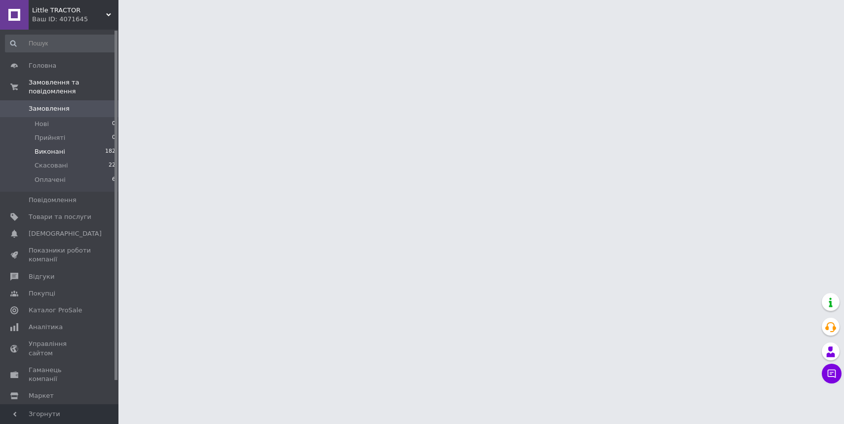
click at [74, 154] on li "Виконані 182" at bounding box center [60, 152] width 121 height 14
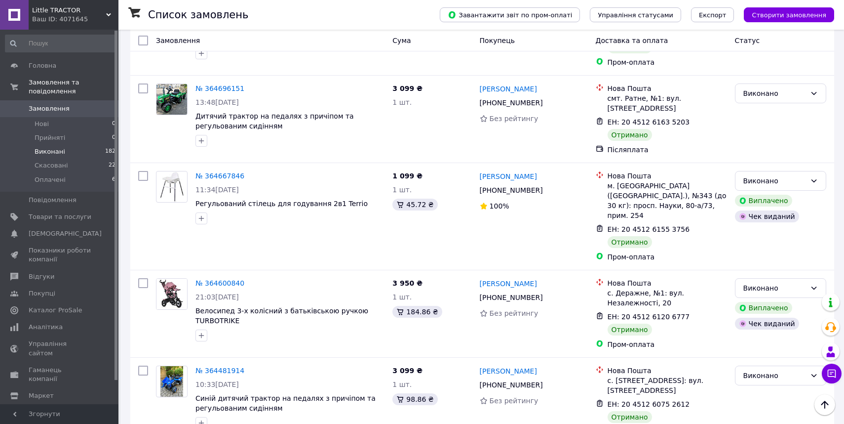
scroll to position [907, 0]
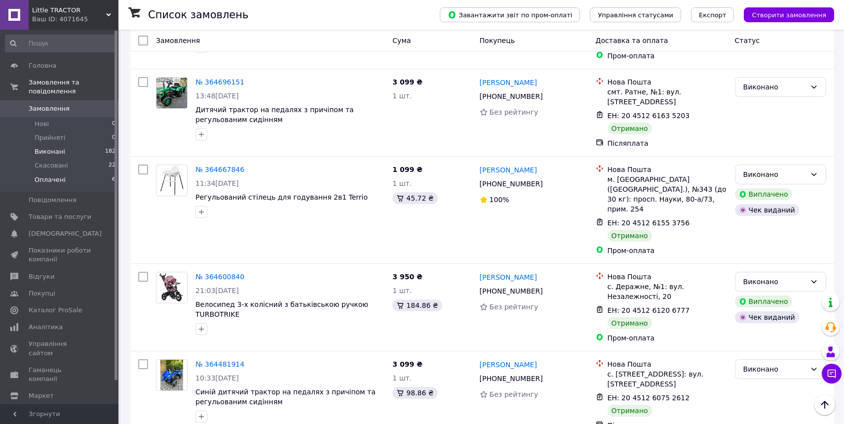
click at [60, 180] on span "Оплачені" at bounding box center [50, 179] width 31 height 9
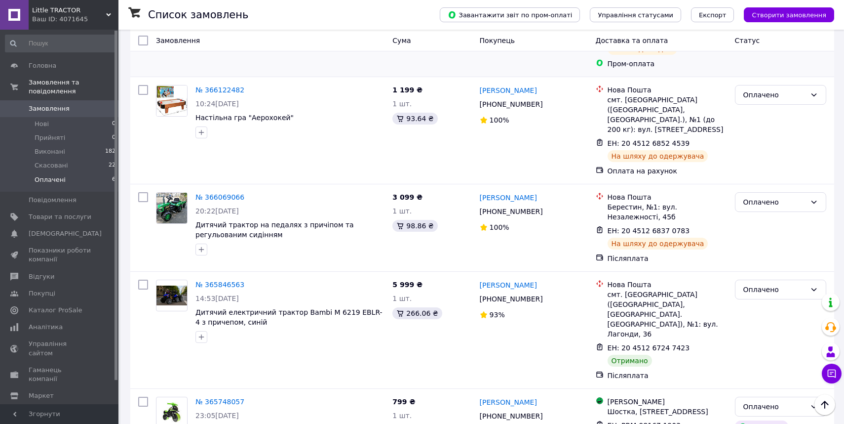
scroll to position [338, 0]
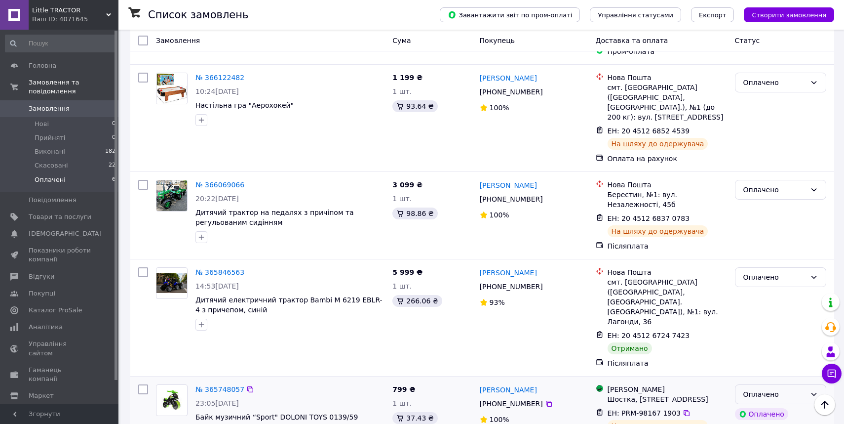
click at [768, 389] on div "Оплачено" at bounding box center [775, 394] width 63 height 11
drag, startPoint x: 755, startPoint y: 305, endPoint x: 753, endPoint y: 273, distance: 32.1
click at [754, 305] on div "Оплачено" at bounding box center [780, 317] width 99 height 109
click at [755, 272] on div "Оплачено" at bounding box center [775, 277] width 63 height 11
click at [752, 286] on li "Виконано" at bounding box center [781, 286] width 90 height 18
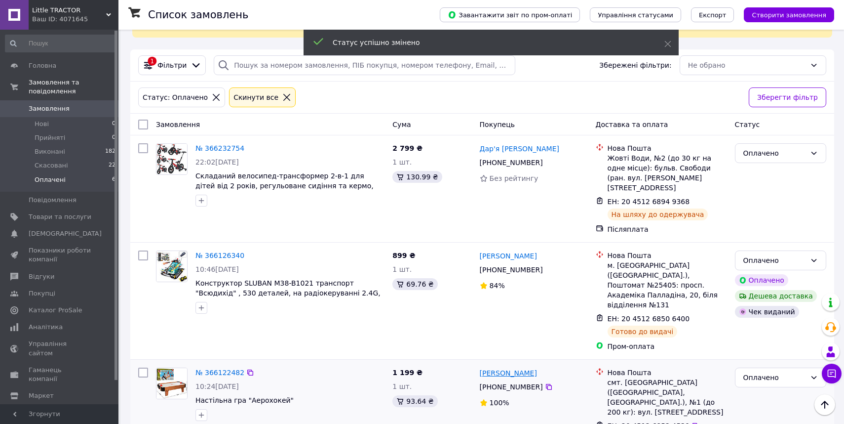
scroll to position [0, 0]
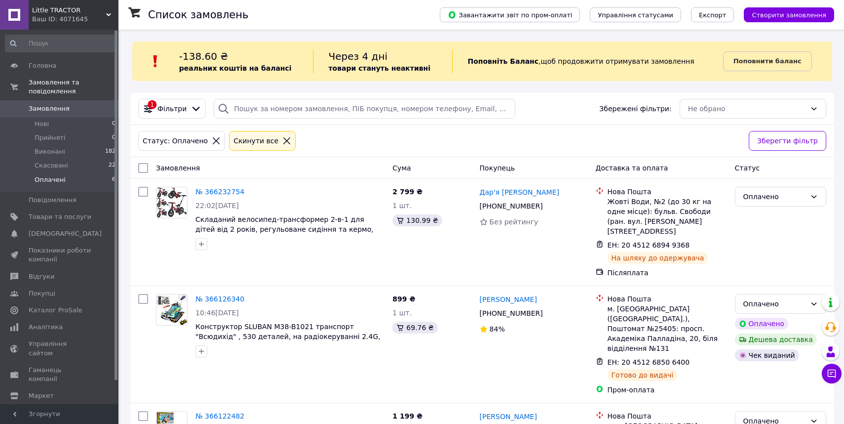
click at [64, 15] on div "Ваш ID: 4071645" at bounding box center [75, 19] width 86 height 9
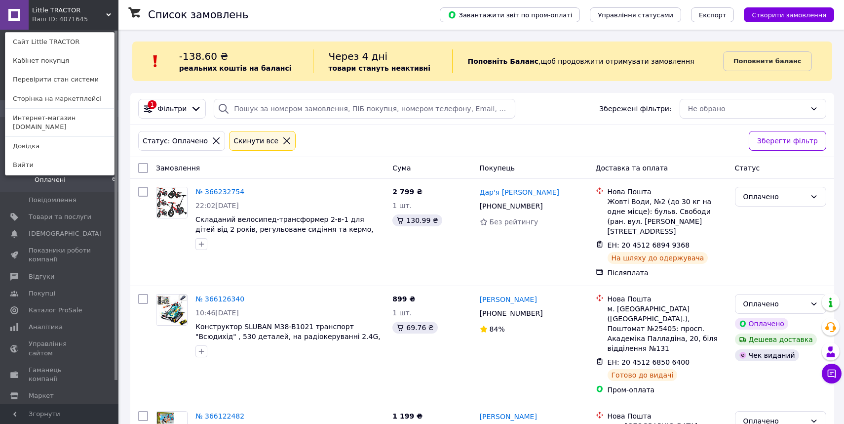
click at [55, 117] on link "Интернет-магазин elfik.in.ua" at bounding box center [59, 123] width 109 height 28
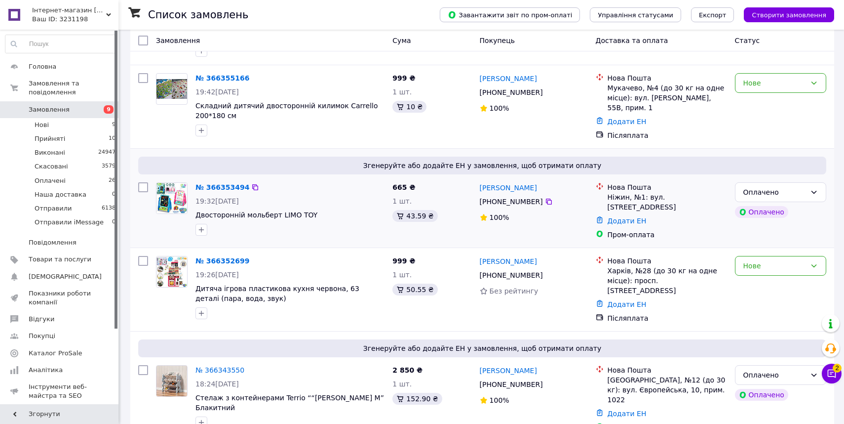
scroll to position [150, 0]
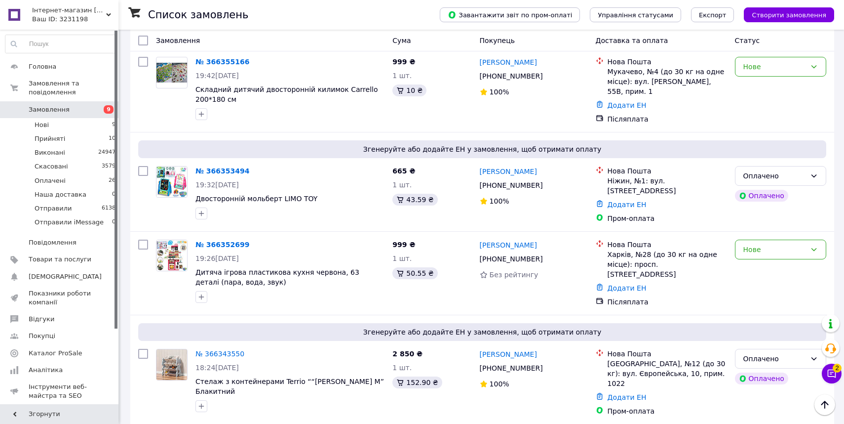
drag, startPoint x: 80, startPoint y: 17, endPoint x: 83, endPoint y: 28, distance: 11.3
click at [80, 17] on div "Ваш ID: 3231198" at bounding box center [75, 19] width 86 height 9
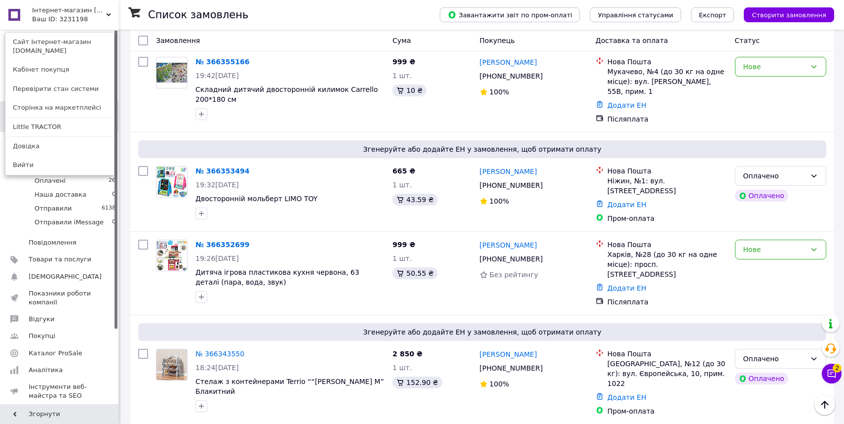
click at [69, 130] on link "Little TRACTOR" at bounding box center [59, 127] width 109 height 19
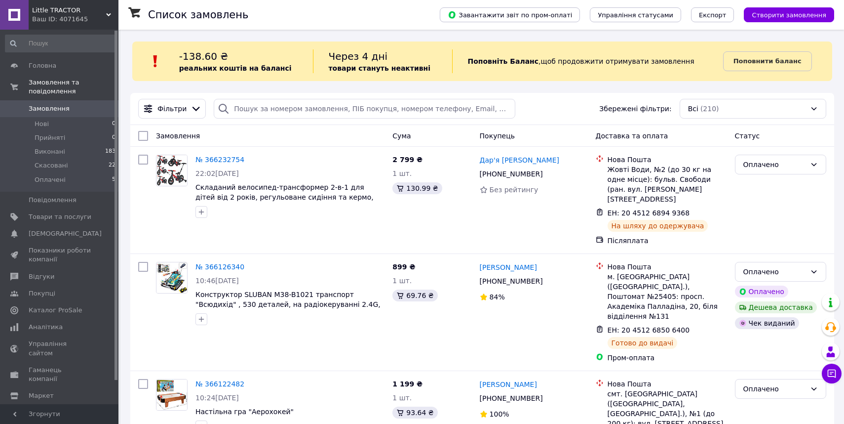
click at [216, 160] on link "№ 366232754" at bounding box center [220, 160] width 49 height 8
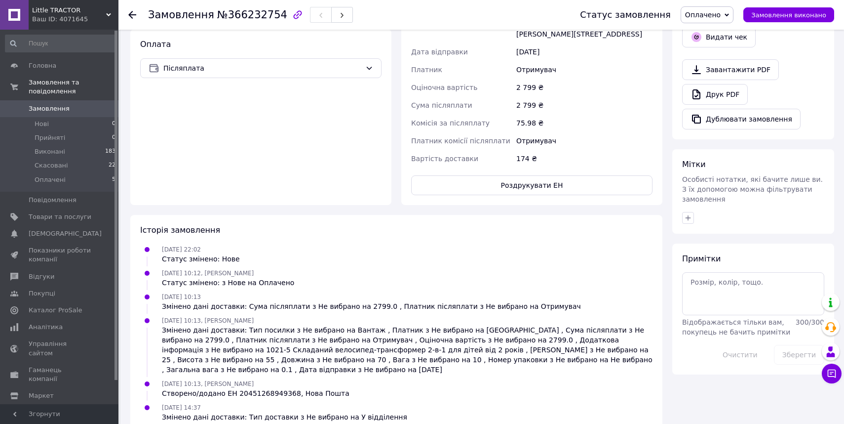
scroll to position [356, 0]
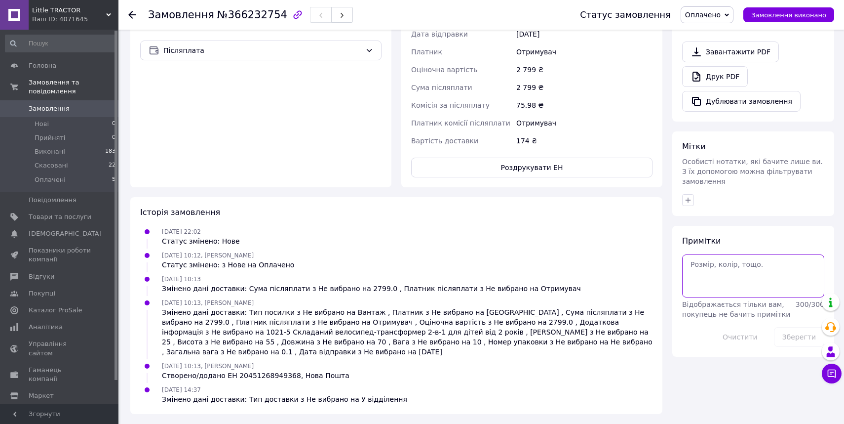
click at [760, 254] on textarea at bounding box center [753, 275] width 142 height 42
type textarea "D"
type textarea "Відмічено"
click at [789, 327] on button "Зберегти" at bounding box center [799, 337] width 50 height 20
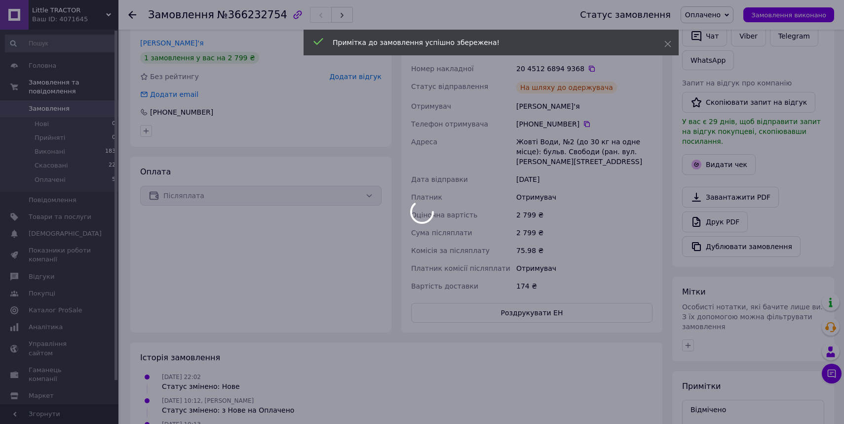
scroll to position [0, 0]
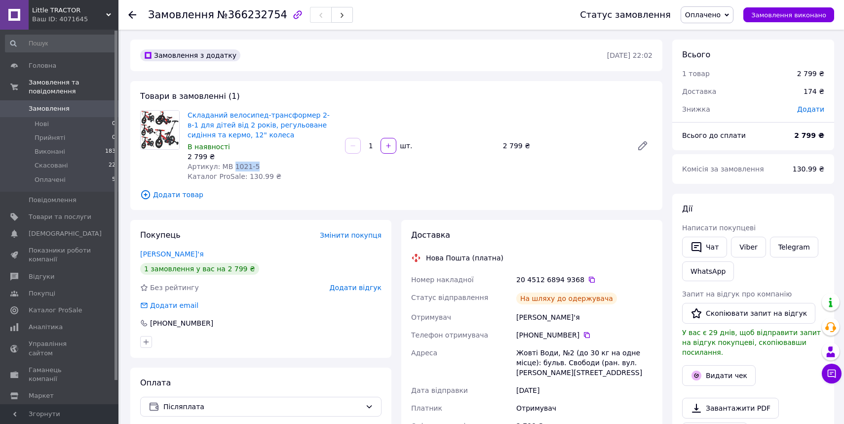
drag, startPoint x: 231, startPoint y: 165, endPoint x: 267, endPoint y: 167, distance: 35.6
click at [267, 167] on div "Артикул: MB 1021-5" at bounding box center [263, 166] width 150 height 10
copy span "1021-5"
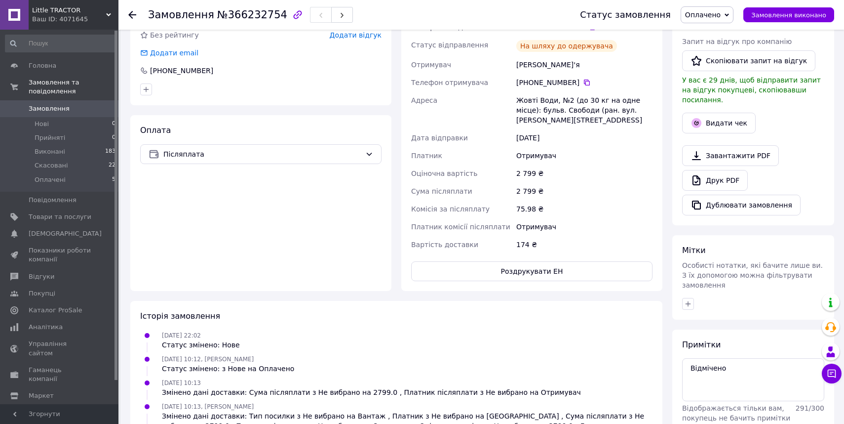
scroll to position [280, 0]
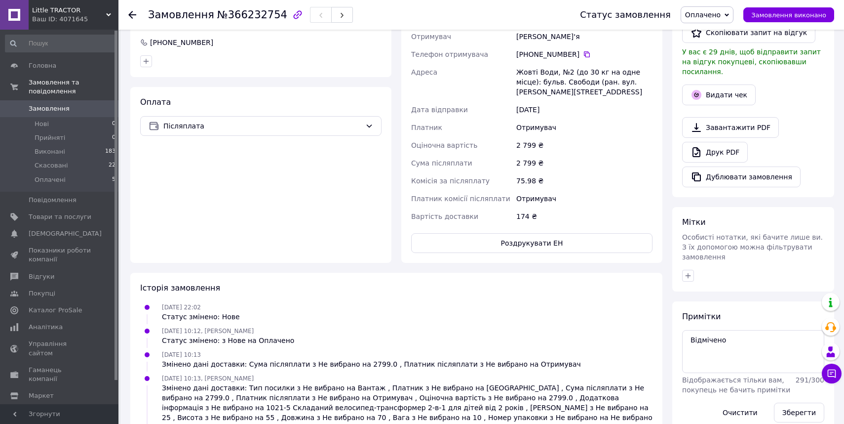
click at [64, 10] on span "Little TRACTOR" at bounding box center [69, 10] width 74 height 9
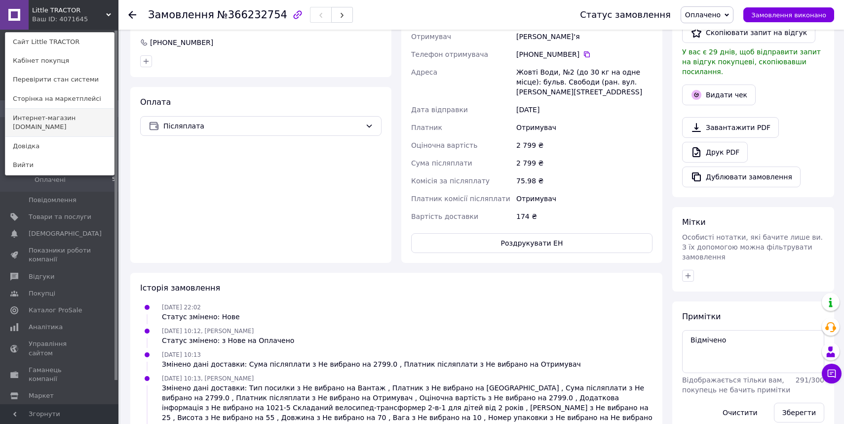
click at [71, 118] on link "Интернет-магазин [DOMAIN_NAME]" at bounding box center [59, 123] width 109 height 28
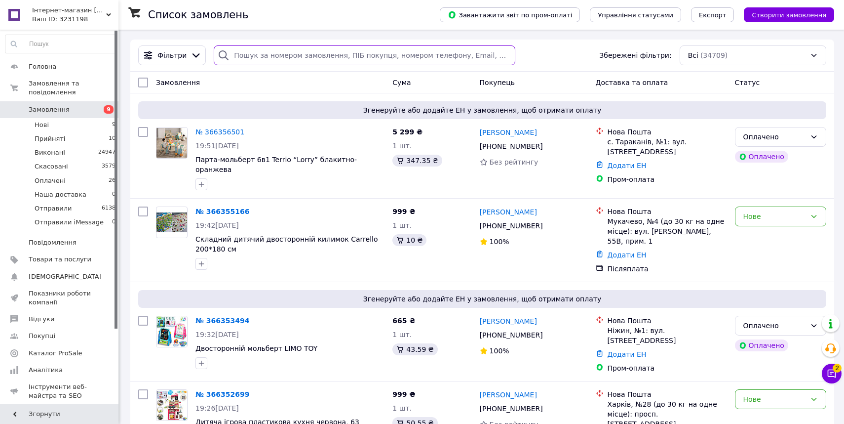
click at [266, 58] on input "search" at bounding box center [365, 55] width 302 height 20
paste input "380501825760"
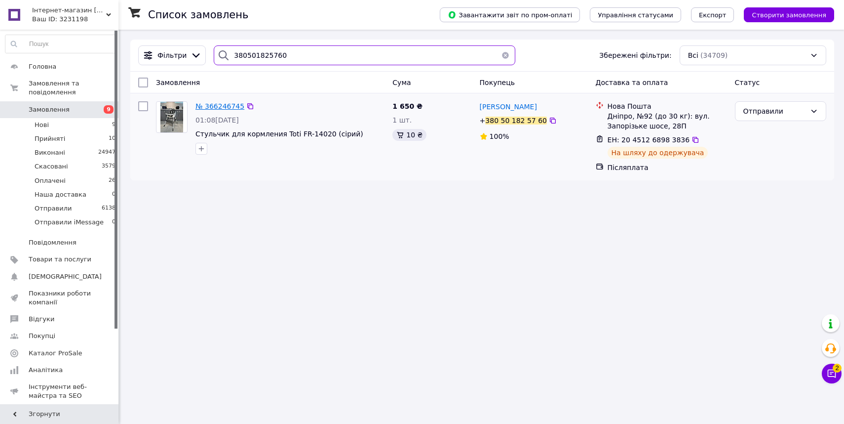
type input "380501825760"
click at [204, 105] on span "№ 366246745" at bounding box center [220, 106] width 49 height 8
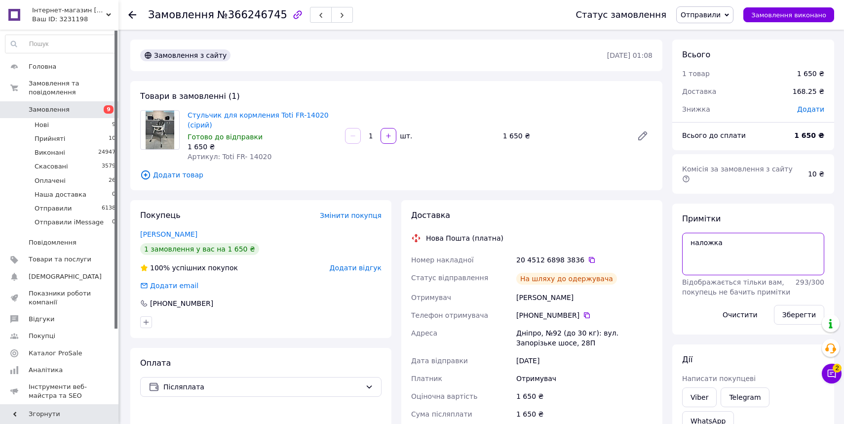
click at [795, 240] on textarea "наложка" at bounding box center [753, 254] width 142 height 42
type textarea "наложка Відмічено"
click at [797, 305] on button "Зберегти" at bounding box center [799, 315] width 50 height 20
drag, startPoint x: 62, startPoint y: 17, endPoint x: 68, endPoint y: 58, distance: 41.8
click at [62, 17] on div "Ваш ID: 3231198" at bounding box center [75, 19] width 86 height 9
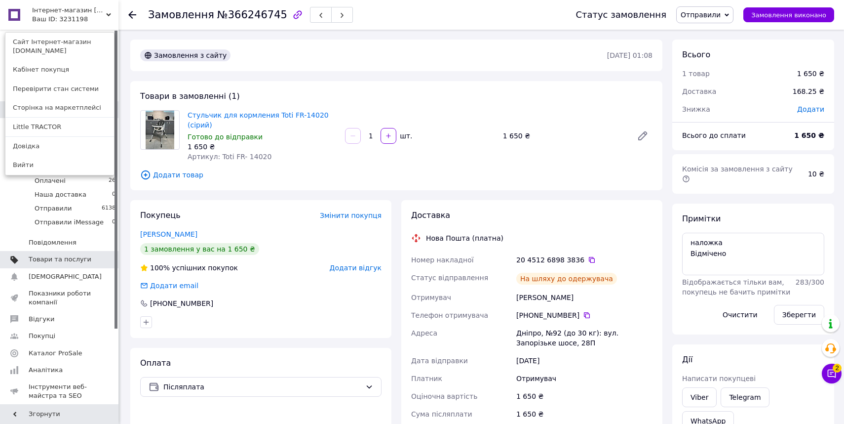
click at [88, 262] on span "Товари та послуги" at bounding box center [60, 259] width 63 height 9
